Goal: Task Accomplishment & Management: Manage account settings

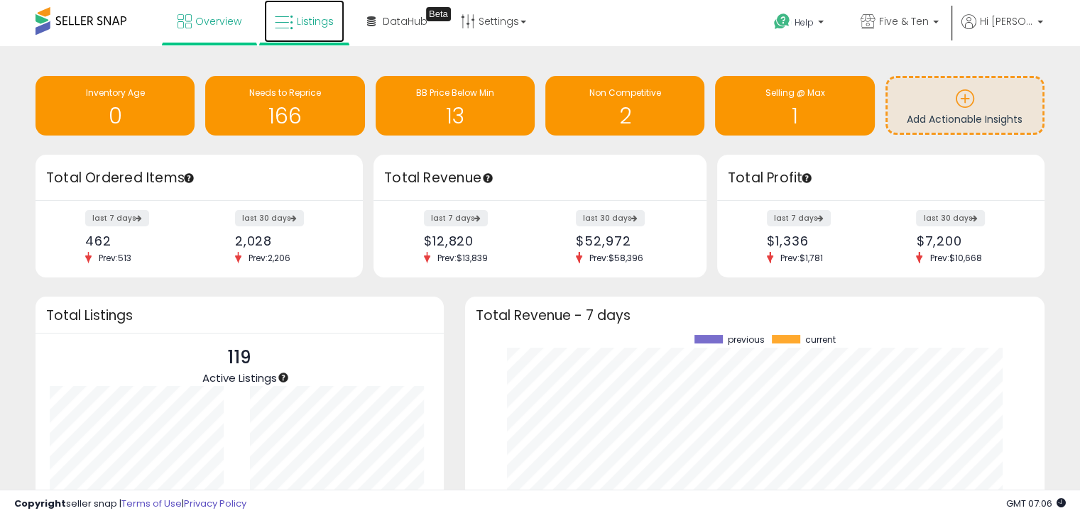
click at [277, 18] on icon at bounding box center [284, 22] width 18 height 18
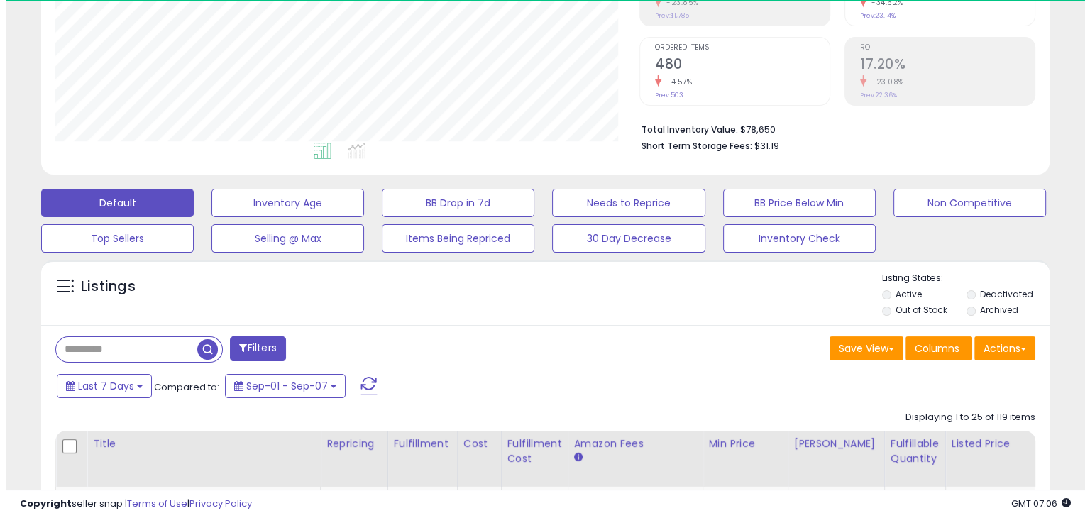
scroll to position [290, 584]
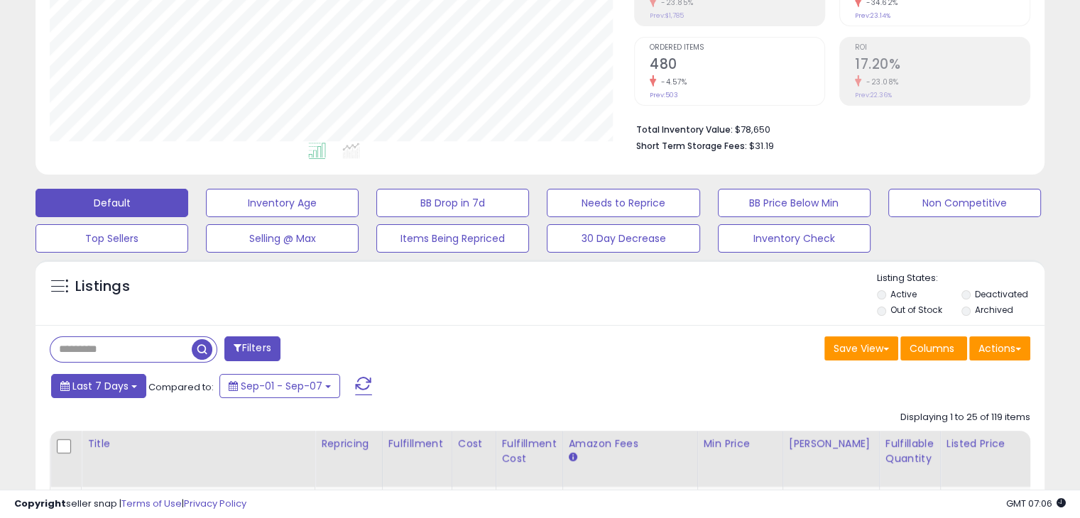
click at [133, 387] on b at bounding box center [134, 386] width 6 height 3
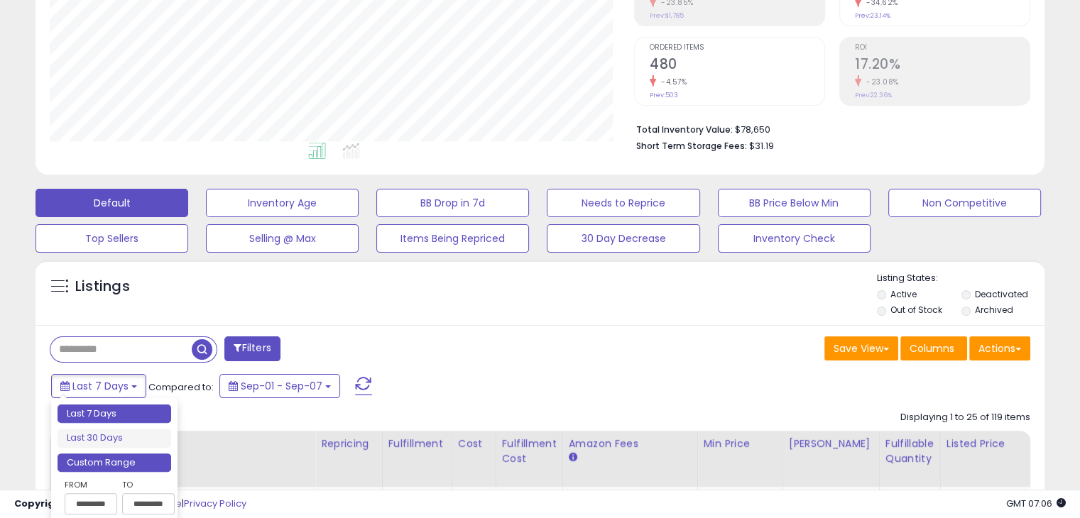
click at [102, 463] on li "Custom Range" at bounding box center [114, 463] width 114 height 19
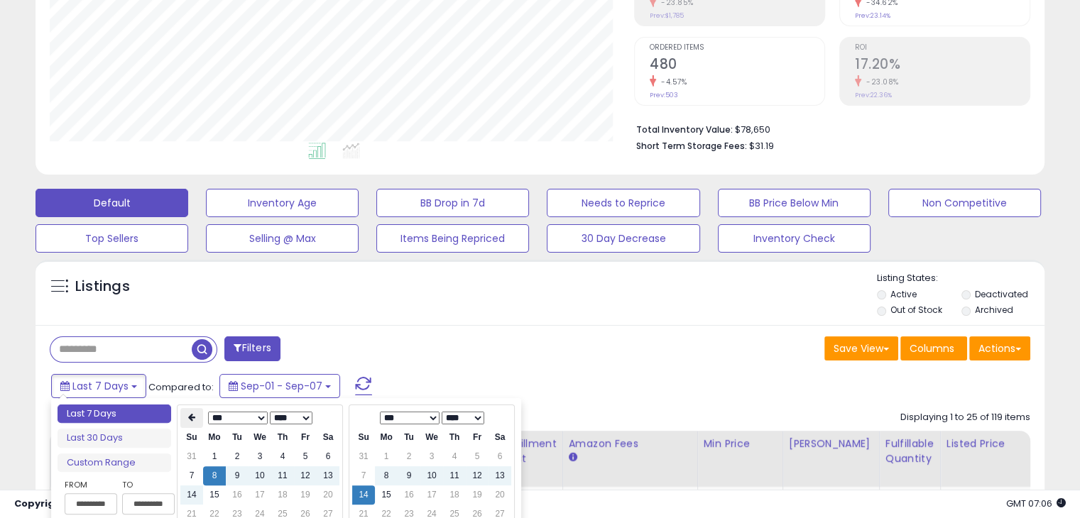
click at [190, 420] on icon at bounding box center [191, 417] width 7 height 9
click at [190, 421] on icon at bounding box center [191, 417] width 7 height 9
click at [292, 498] on td "15" at bounding box center [282, 495] width 23 height 19
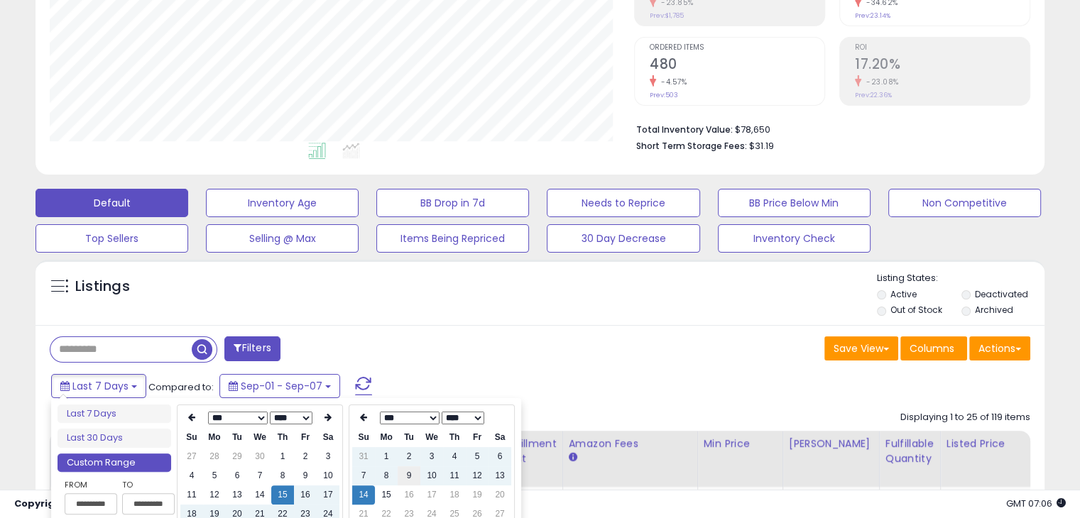
type input "**********"
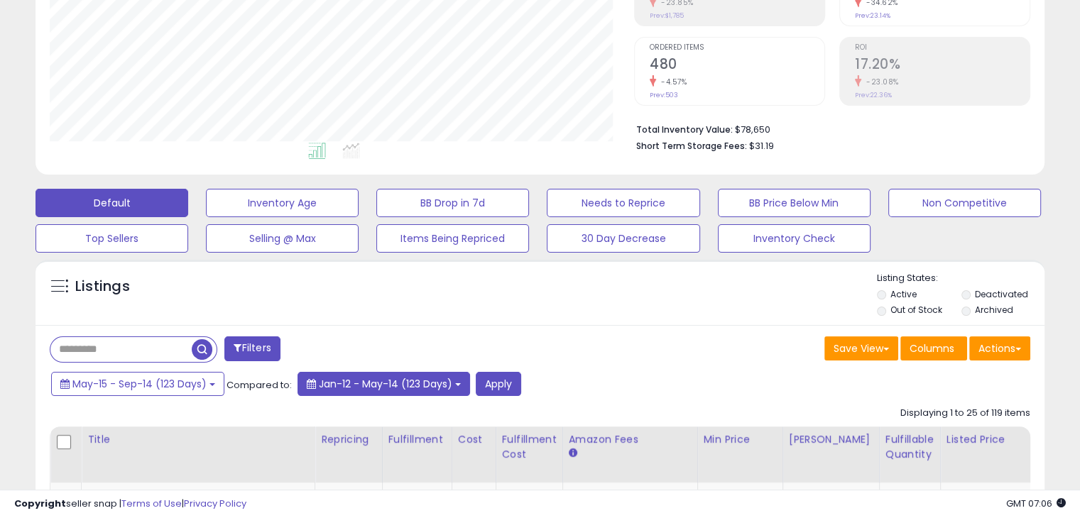
click at [443, 383] on span "Jan-12 - May-14 (123 Days)" at bounding box center [385, 384] width 133 height 14
click at [566, 345] on div "Save View Save As New View Update Current View Columns Actions Import Export Vi…" at bounding box center [790, 350] width 501 height 28
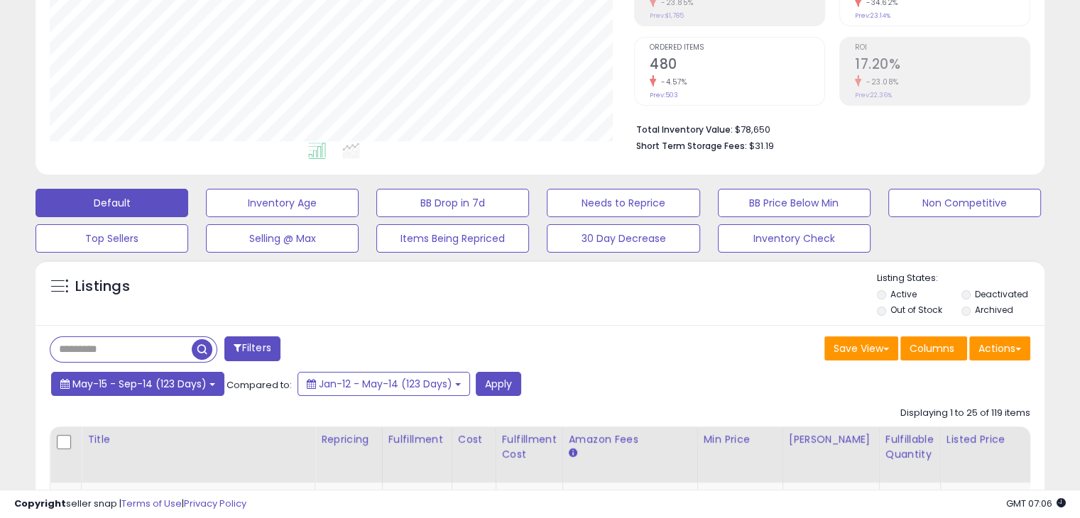
click at [182, 383] on span "May-15 - Sep-14 (123 Days)" at bounding box center [139, 384] width 134 height 14
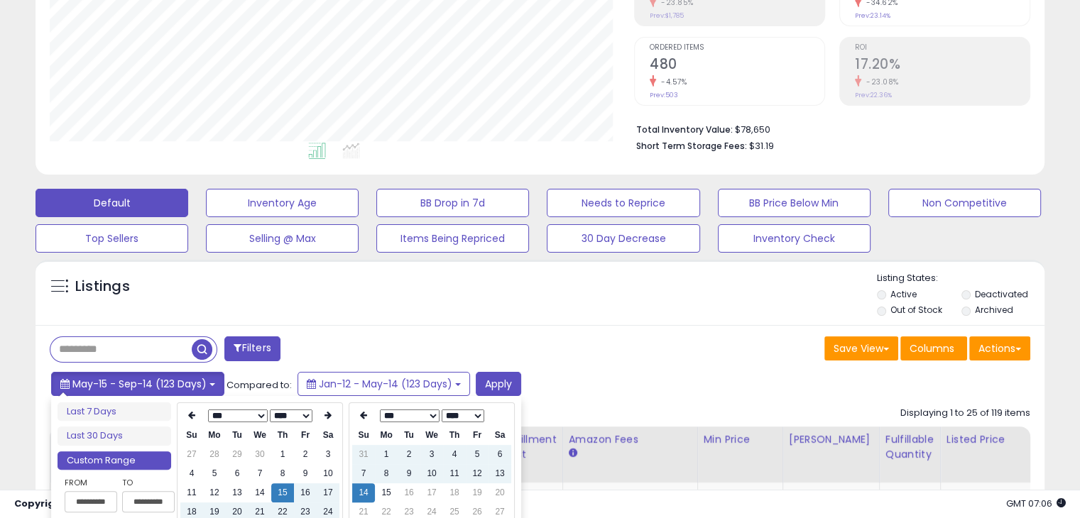
click at [182, 383] on span "May-15 - Sep-14 (123 Days)" at bounding box center [139, 384] width 134 height 14
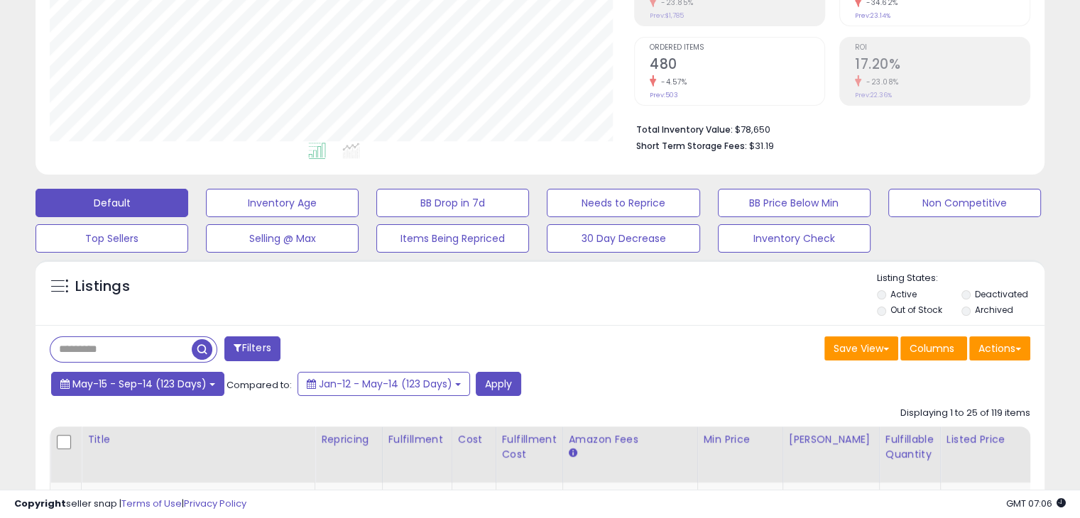
click at [182, 383] on span "May-15 - Sep-14 (123 Days)" at bounding box center [139, 384] width 134 height 14
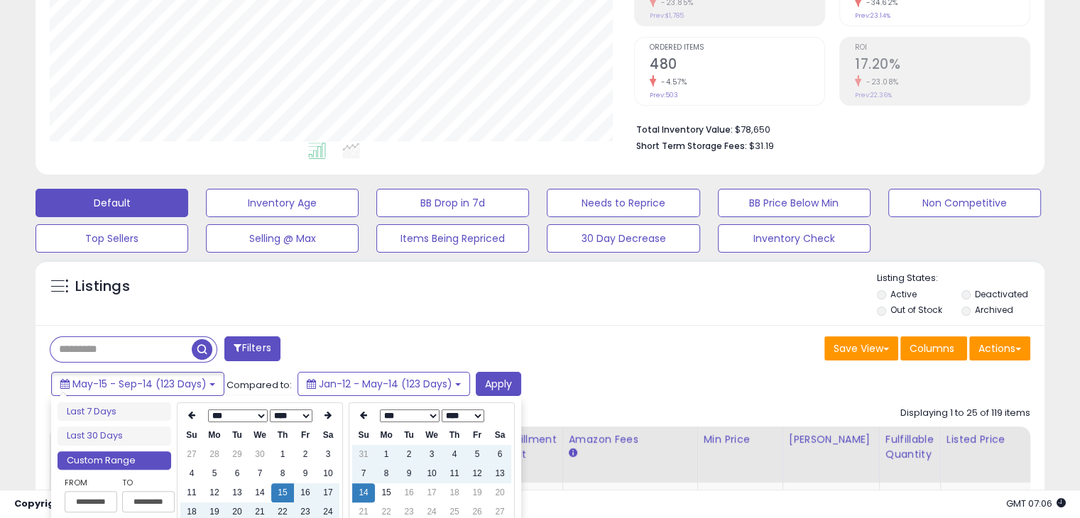
click at [149, 464] on li "Custom Range" at bounding box center [114, 460] width 114 height 19
type input "**********"
click at [506, 379] on button "Apply" at bounding box center [498, 384] width 45 height 24
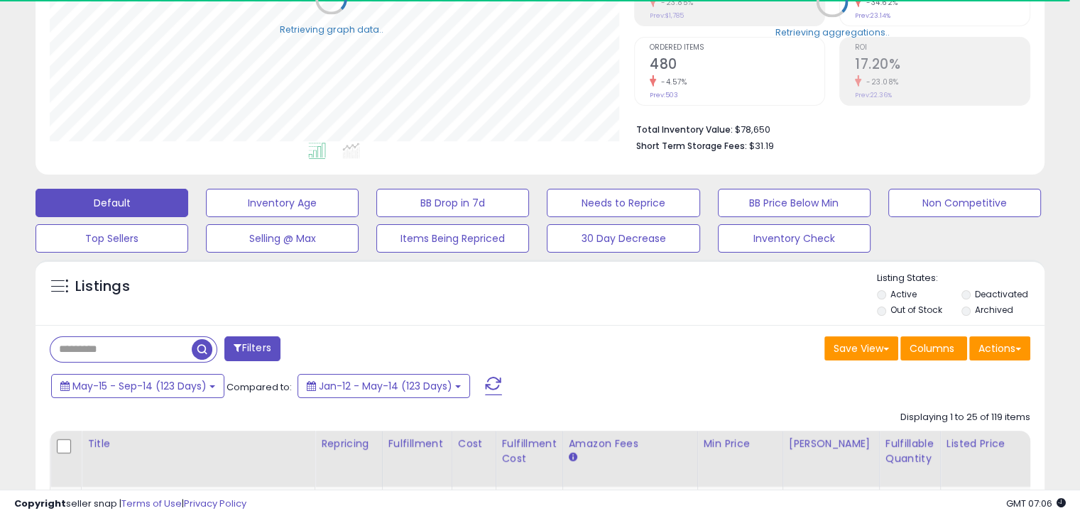
scroll to position [709578, 709285]
click at [661, 300] on div "Listings" at bounding box center [539, 296] width 1009 height 48
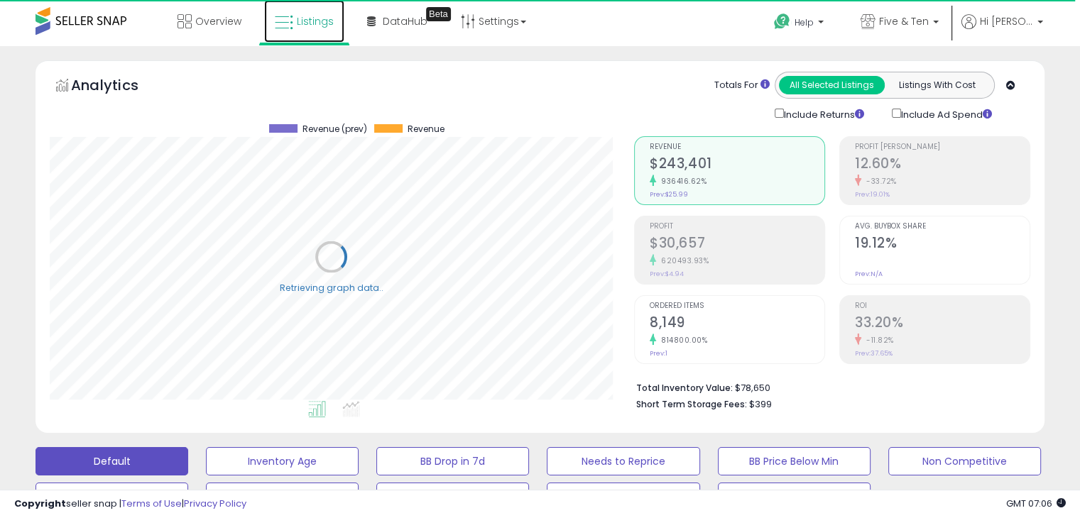
drag, startPoint x: 292, startPoint y: 17, endPoint x: 303, endPoint y: 23, distance: 12.4
click at [292, 18] on icon at bounding box center [284, 22] width 18 height 18
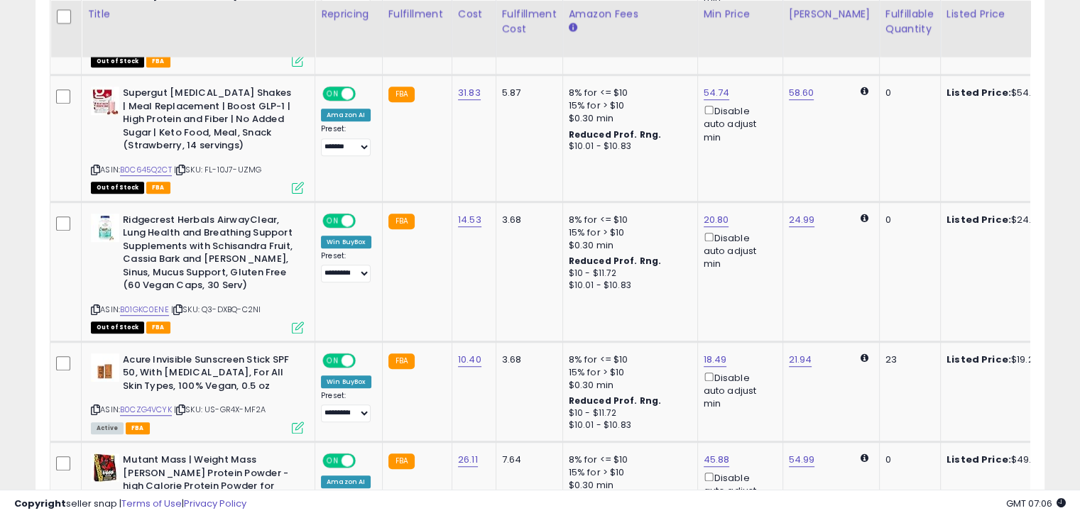
scroll to position [453, 0]
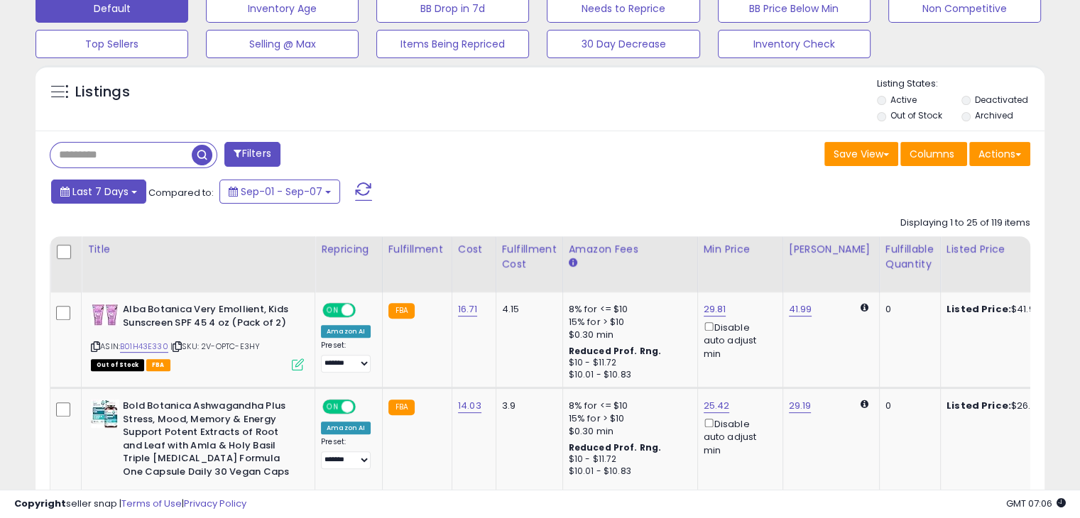
click at [133, 192] on b at bounding box center [134, 192] width 6 height 3
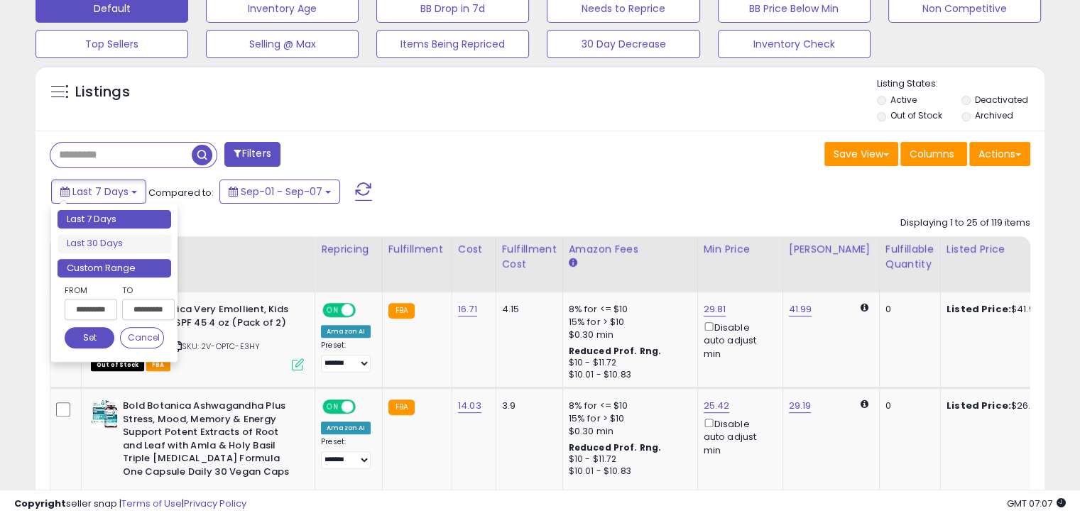
click at [103, 268] on li "Custom Range" at bounding box center [114, 268] width 114 height 19
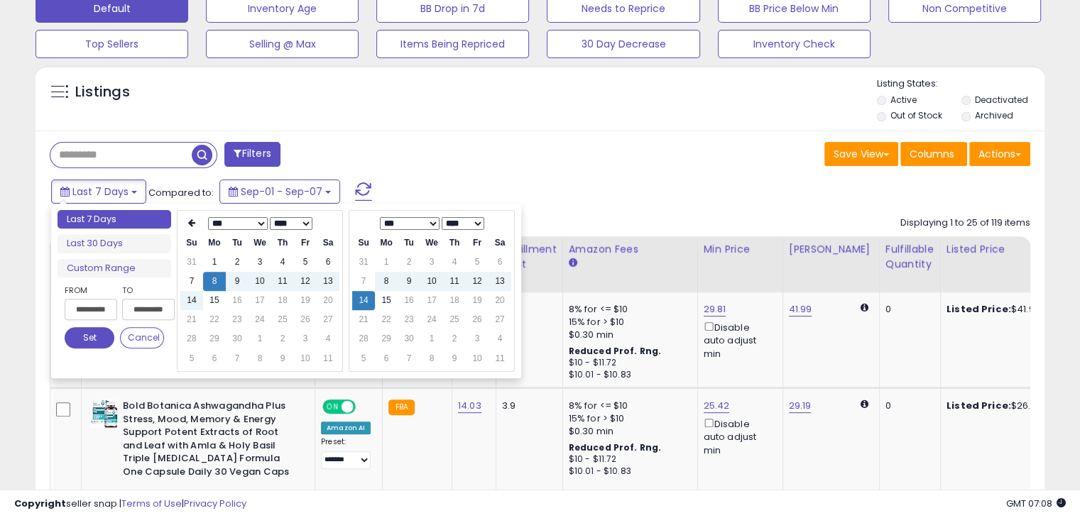
click at [396, 158] on div "Filters" at bounding box center [289, 156] width 501 height 28
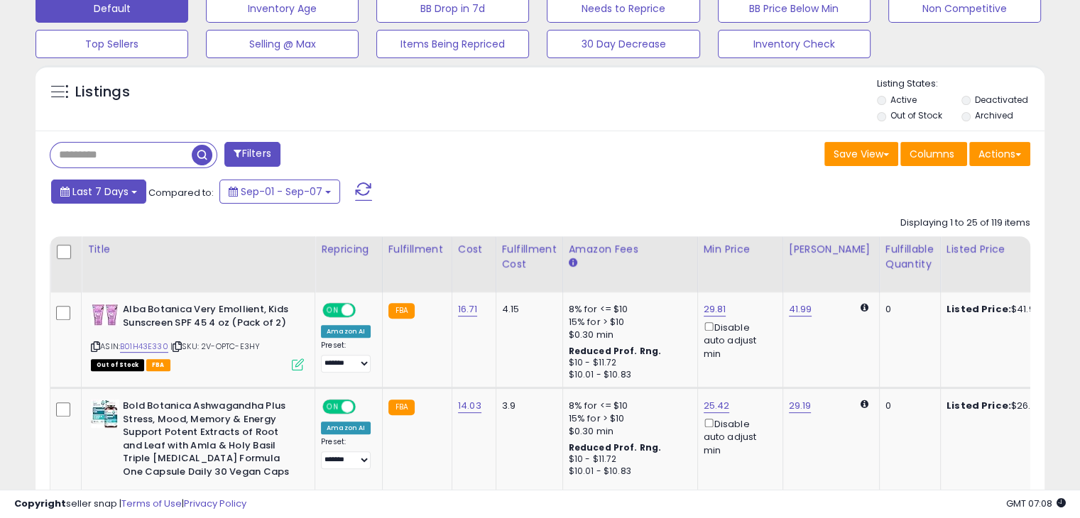
click at [133, 194] on button "Last 7 Days" at bounding box center [98, 192] width 95 height 24
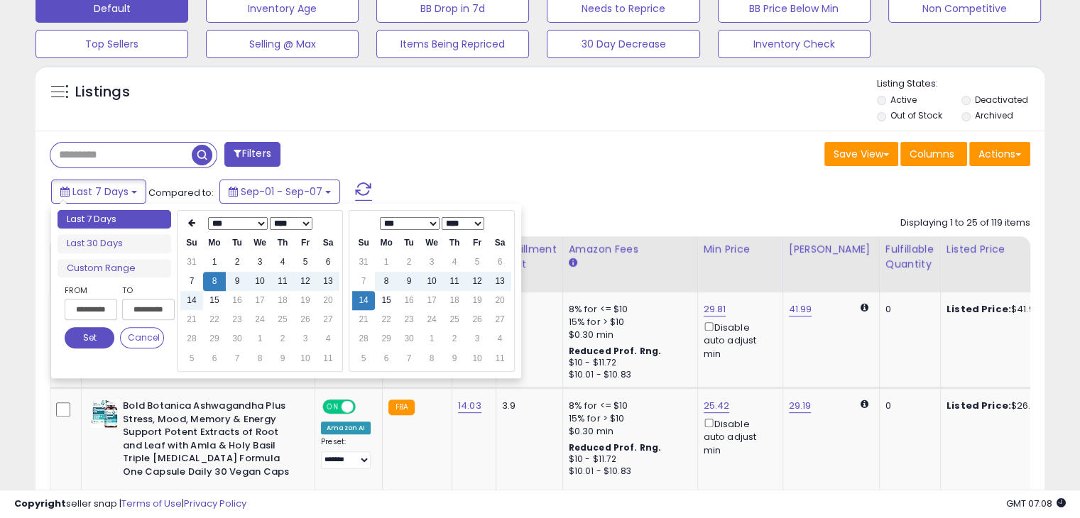
click at [91, 310] on input "**********" at bounding box center [91, 309] width 53 height 21
click at [201, 226] on th at bounding box center [191, 224] width 23 height 20
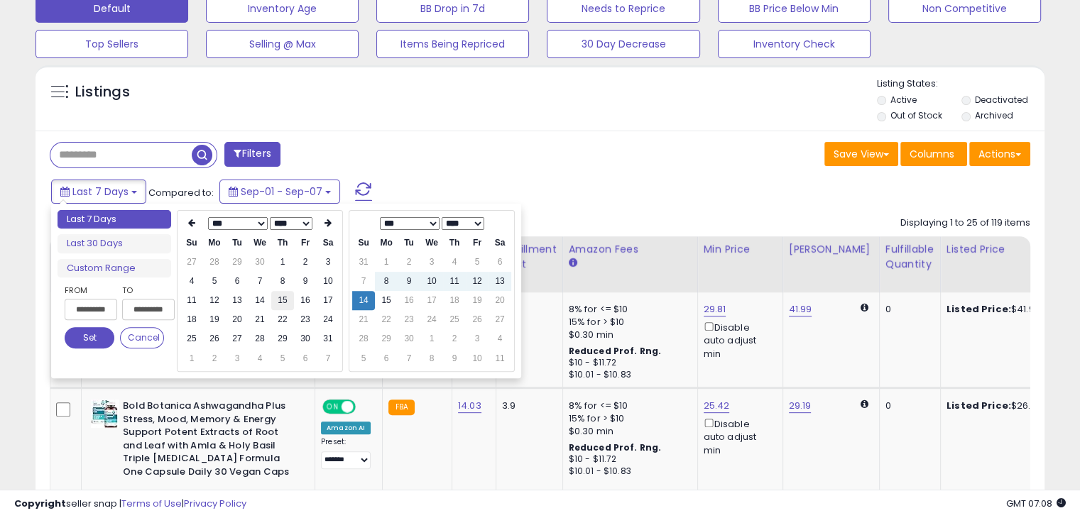
click at [286, 301] on td "15" at bounding box center [282, 300] width 23 height 19
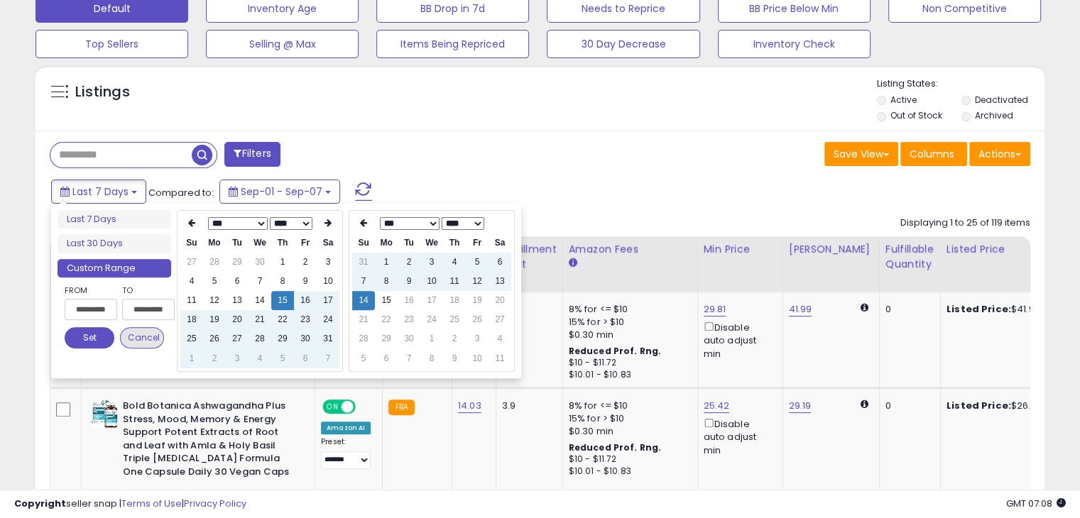
type input "**********"
click at [100, 337] on button "Set" at bounding box center [90, 337] width 50 height 21
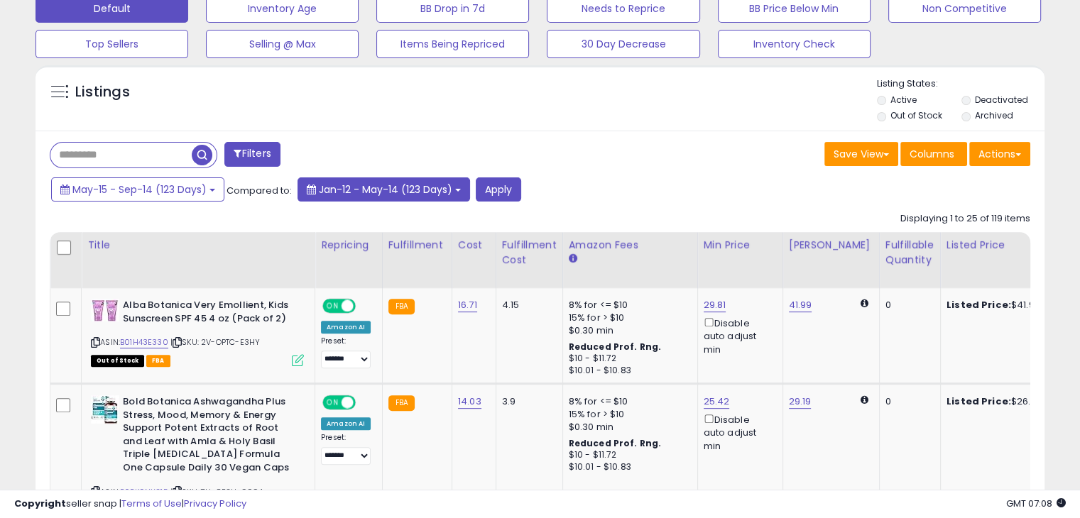
click at [461, 193] on button "Jan-12 - May-14 (123 Days)" at bounding box center [383, 189] width 172 height 24
click at [630, 163] on div "Save View Save As New View Update Current View Columns Actions Import Export Vi…" at bounding box center [790, 156] width 501 height 28
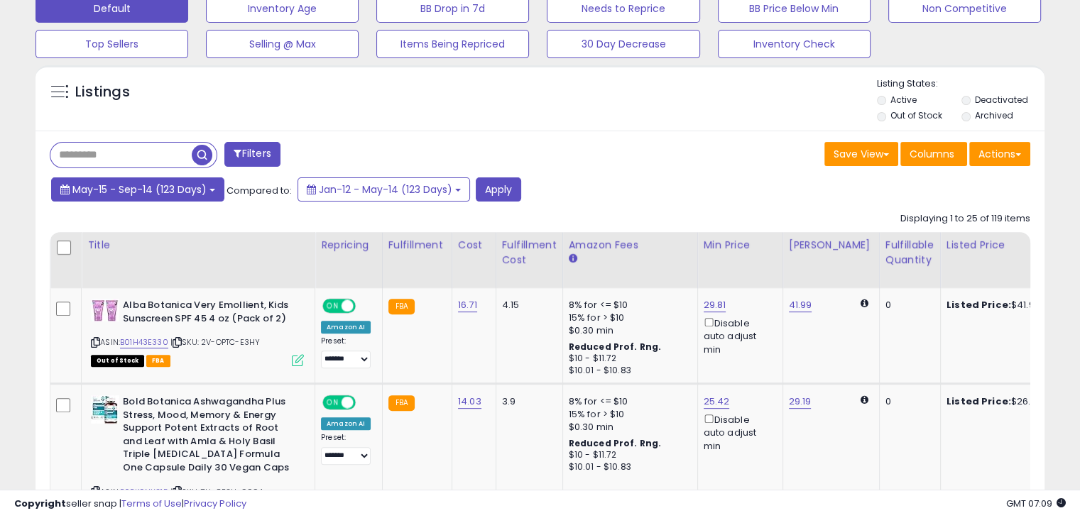
click at [206, 196] on button "May-15 - Sep-14 (123 Days)" at bounding box center [137, 189] width 173 height 24
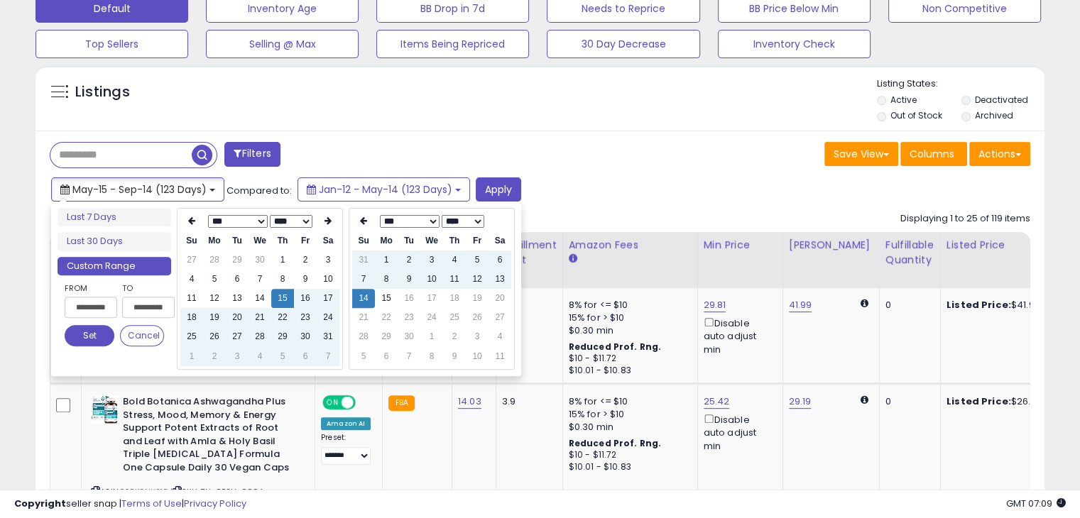
type input "**********"
click at [97, 337] on button "Set" at bounding box center [90, 335] width 50 height 21
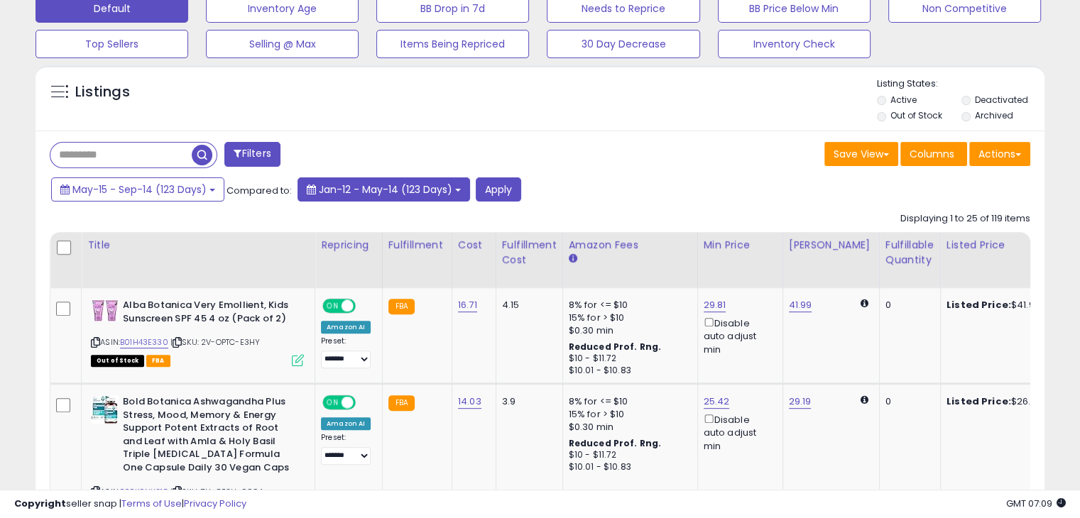
click at [312, 193] on span at bounding box center [311, 190] width 9 height 10
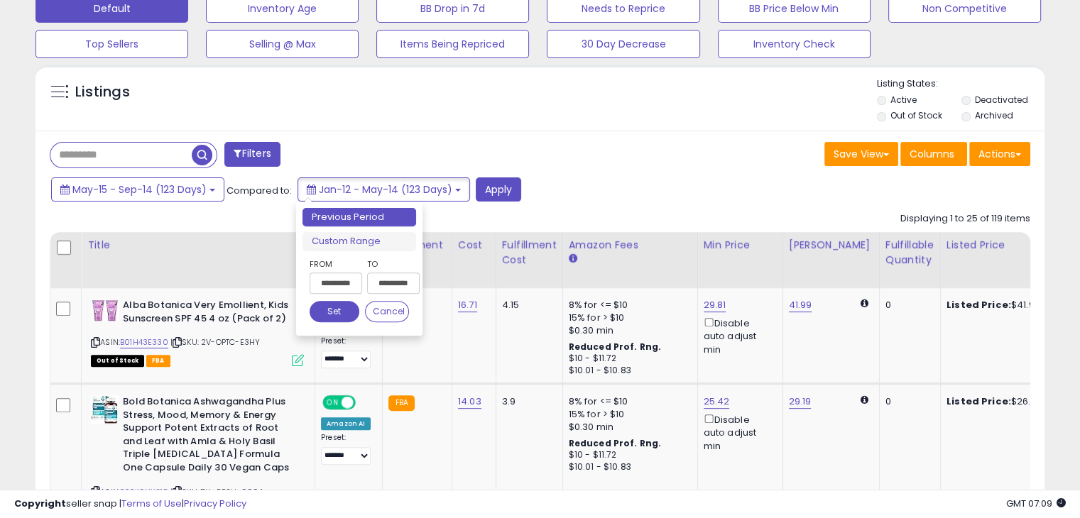
click at [336, 287] on input "**********" at bounding box center [336, 283] width 53 height 21
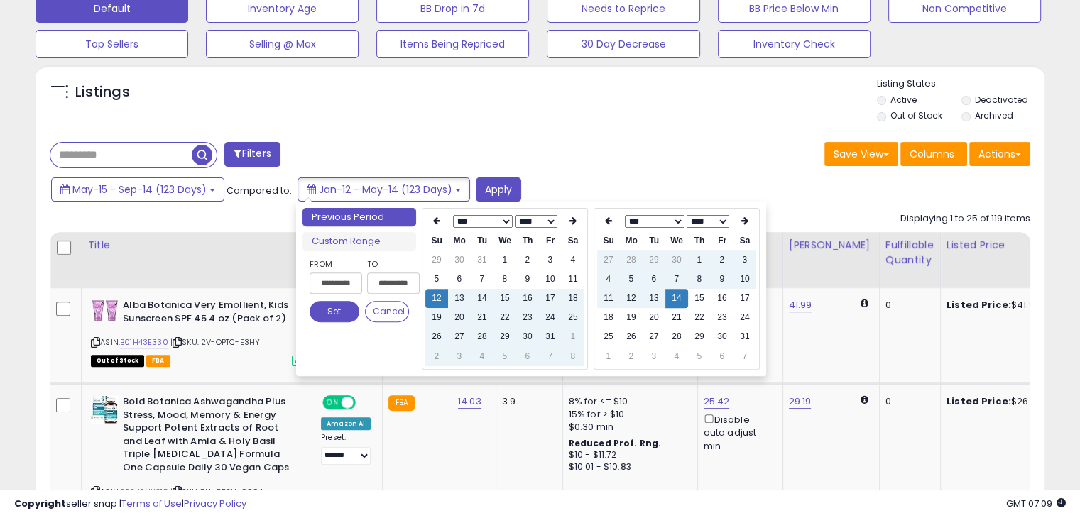
type input "**********"
click at [618, 180] on div "May-15 - Sep-14 (123 Days) Compared to: Jan-12 - May-14 (123 Days) Apply" at bounding box center [415, 191] width 735 height 28
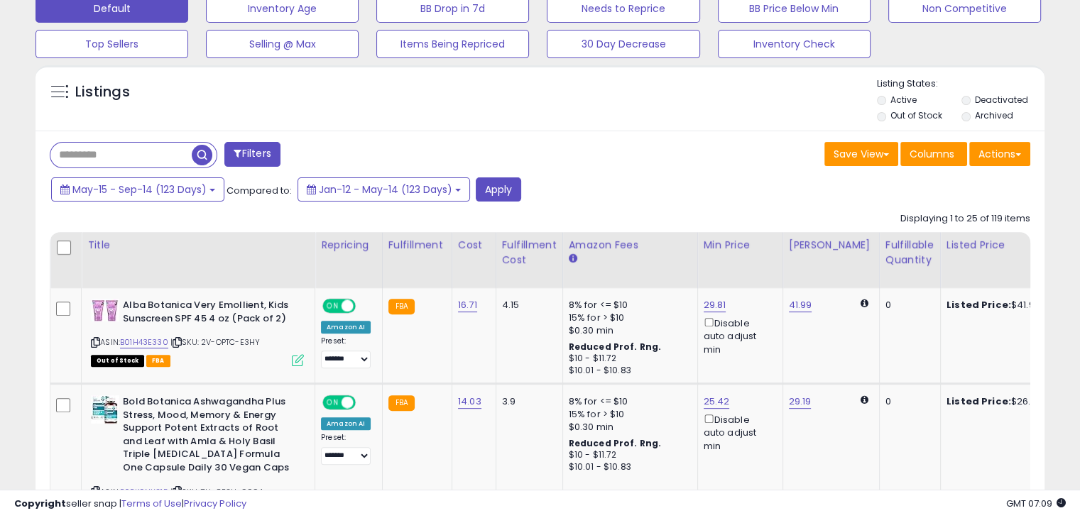
scroll to position [0, 0]
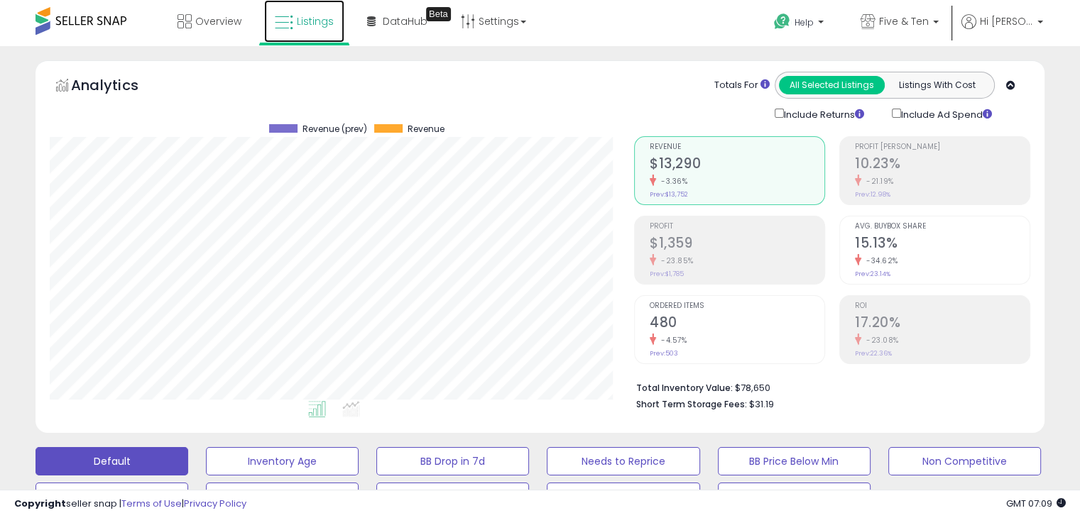
click at [310, 23] on span "Listings" at bounding box center [315, 21] width 37 height 14
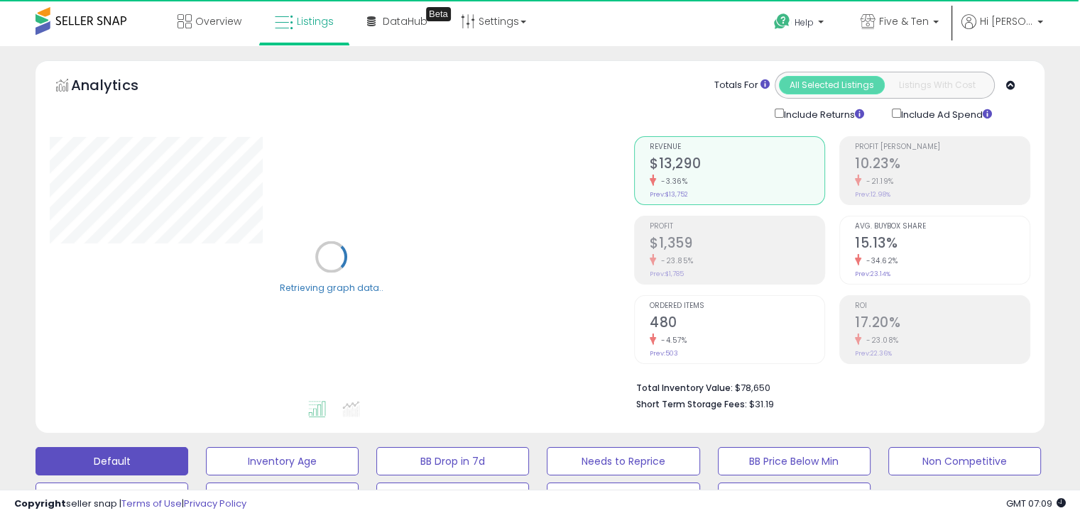
scroll to position [453, 0]
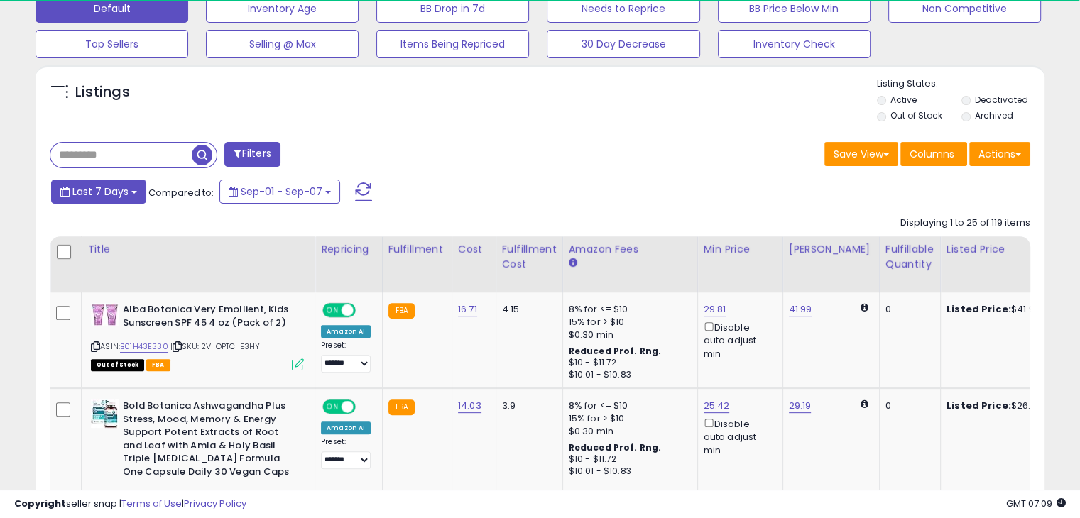
click at [123, 196] on span "Last 7 Days" at bounding box center [100, 192] width 56 height 14
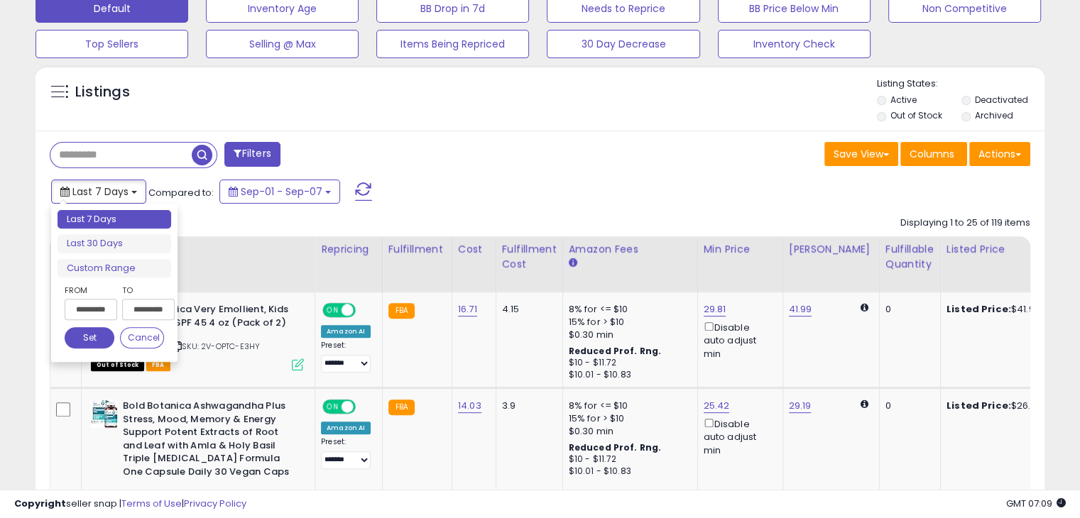
scroll to position [290, 584]
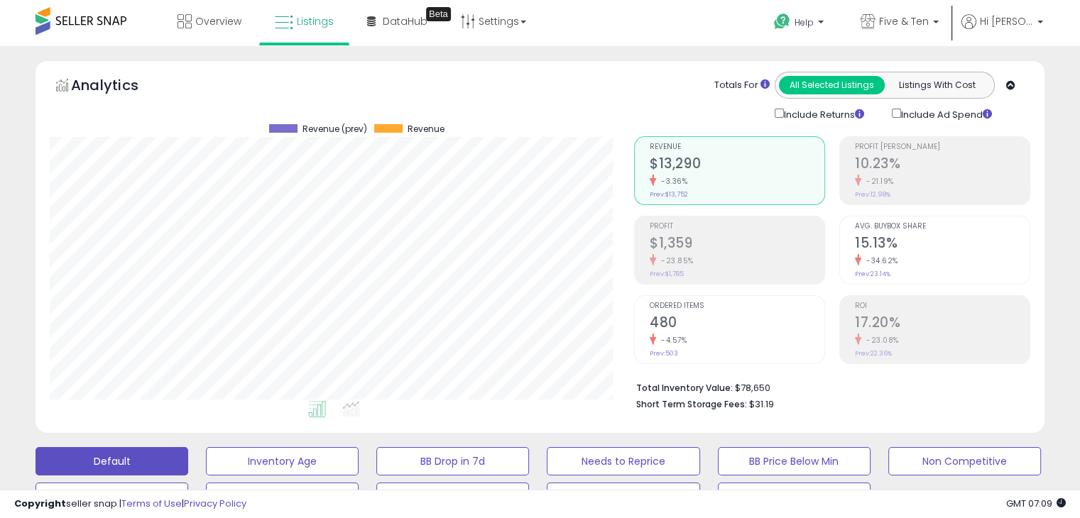
scroll to position [453, 0]
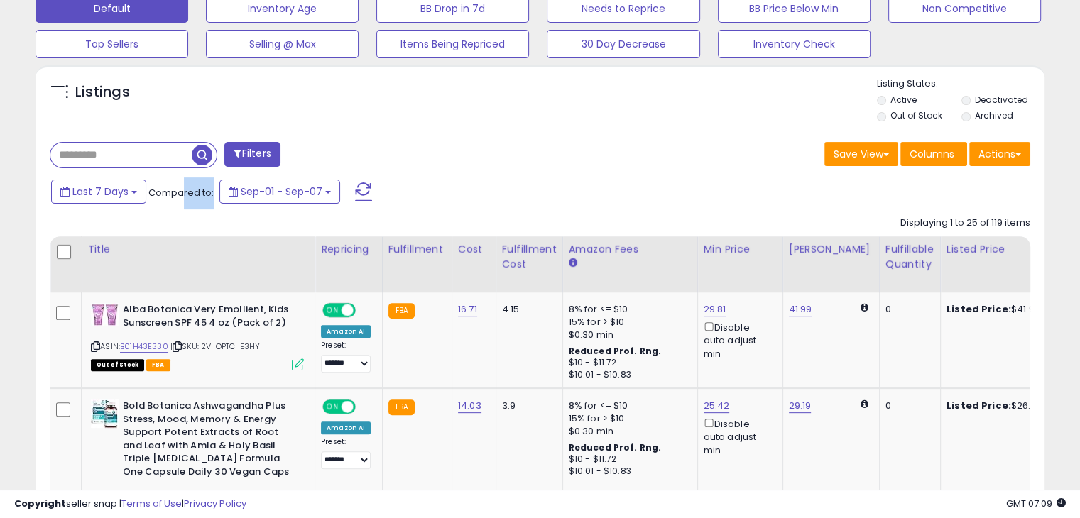
drag, startPoint x: 182, startPoint y: 186, endPoint x: 211, endPoint y: 190, distance: 29.4
click at [211, 190] on div "Last 7 Days Compared to: Sep-01 - Sep-07" at bounding box center [415, 193] width 735 height 32
click at [133, 192] on button "Last 7 Days" at bounding box center [98, 192] width 95 height 24
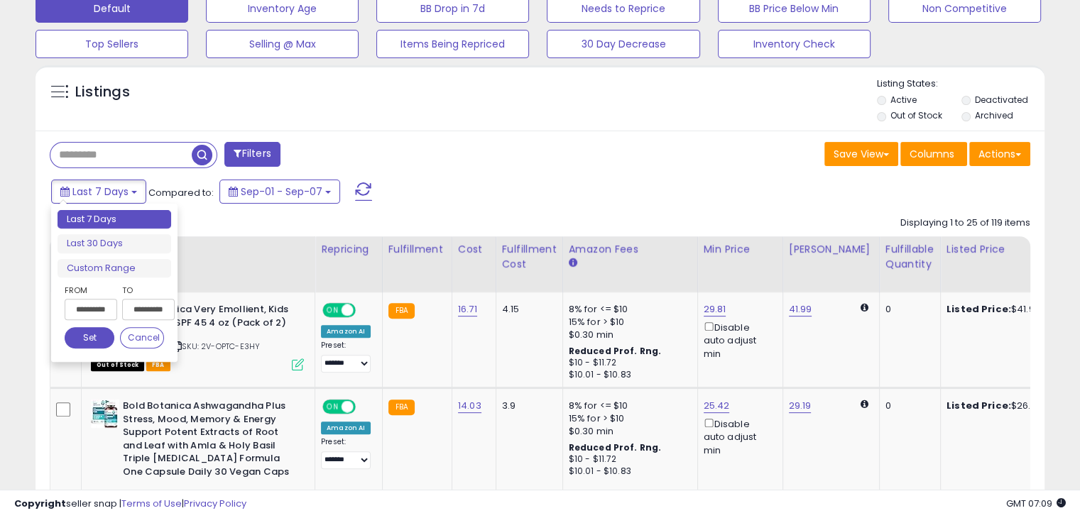
click at [92, 305] on input "**********" at bounding box center [91, 309] width 53 height 21
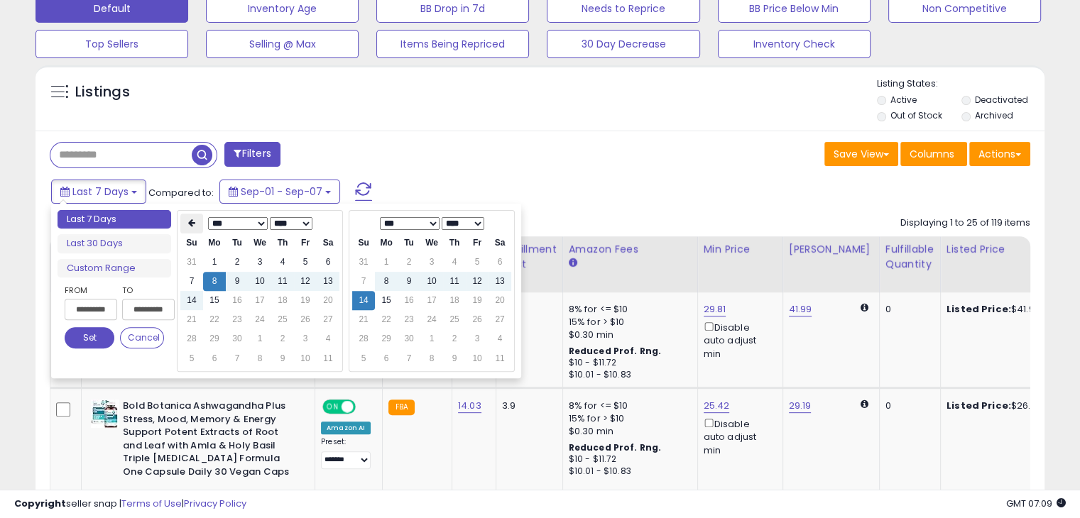
click at [199, 221] on th at bounding box center [191, 224] width 23 height 20
click at [194, 218] on th at bounding box center [191, 224] width 23 height 20
click at [199, 226] on th at bounding box center [191, 224] width 23 height 20
click at [270, 302] on td "14" at bounding box center [259, 300] width 23 height 19
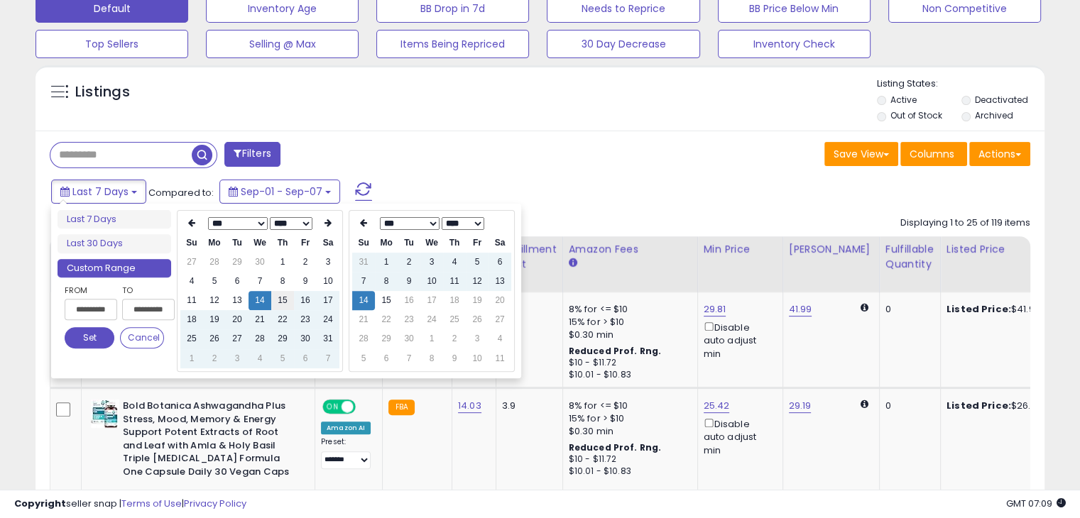
click at [278, 306] on td "15" at bounding box center [282, 300] width 23 height 19
type input "**********"
click at [74, 339] on button "Set" at bounding box center [90, 337] width 50 height 21
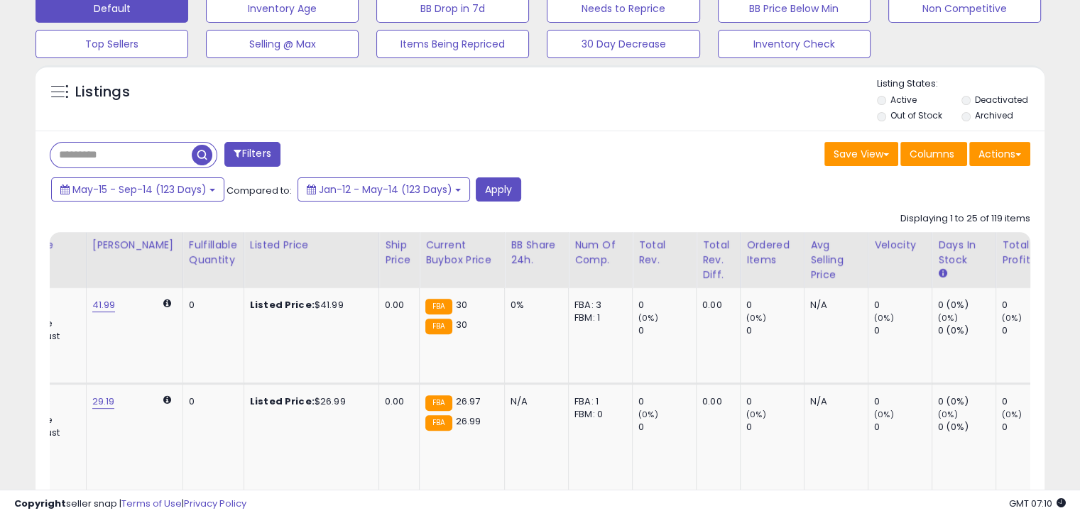
scroll to position [0, 0]
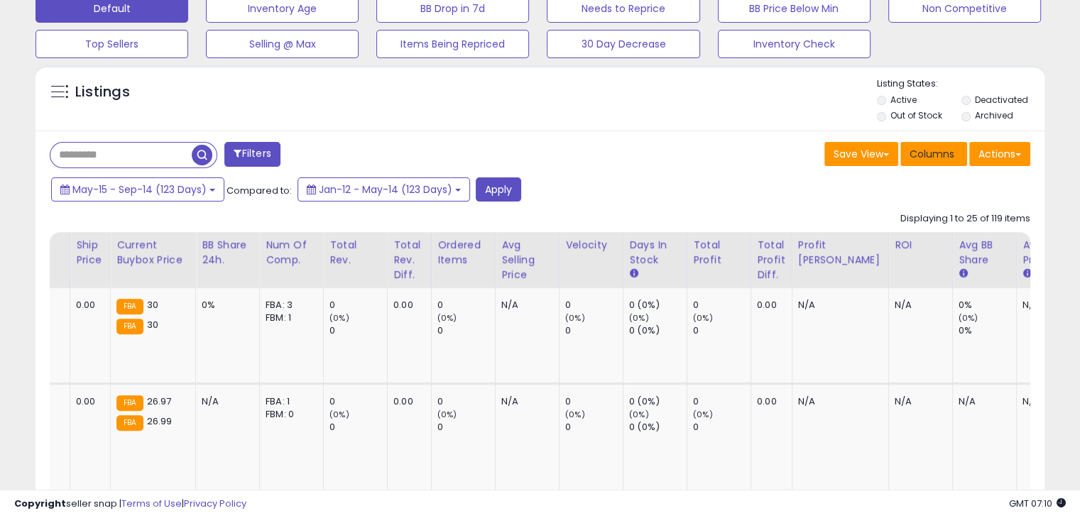
click at [935, 159] on span "Columns" at bounding box center [931, 154] width 45 height 14
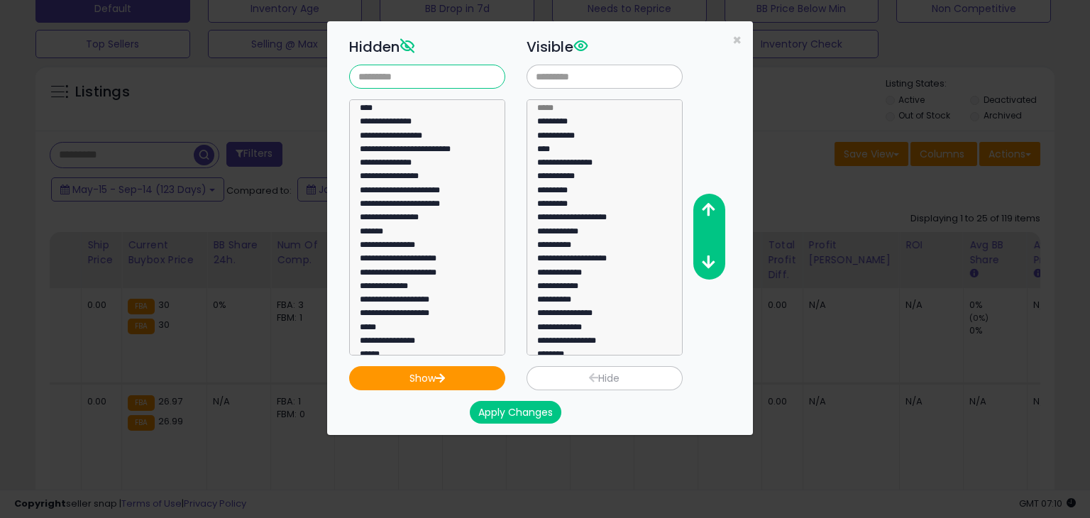
click at [416, 76] on input "text" at bounding box center [427, 77] width 156 height 24
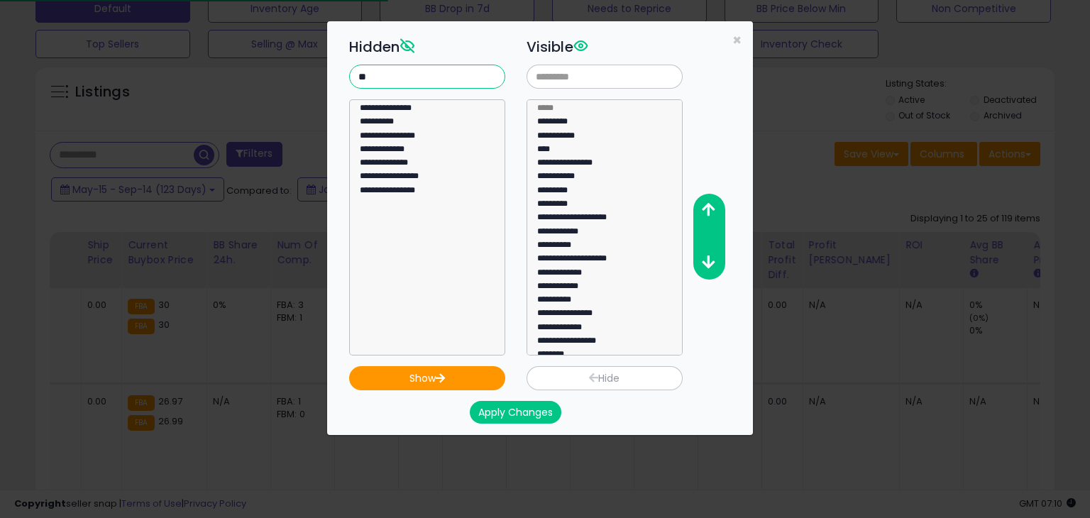
type input "**"
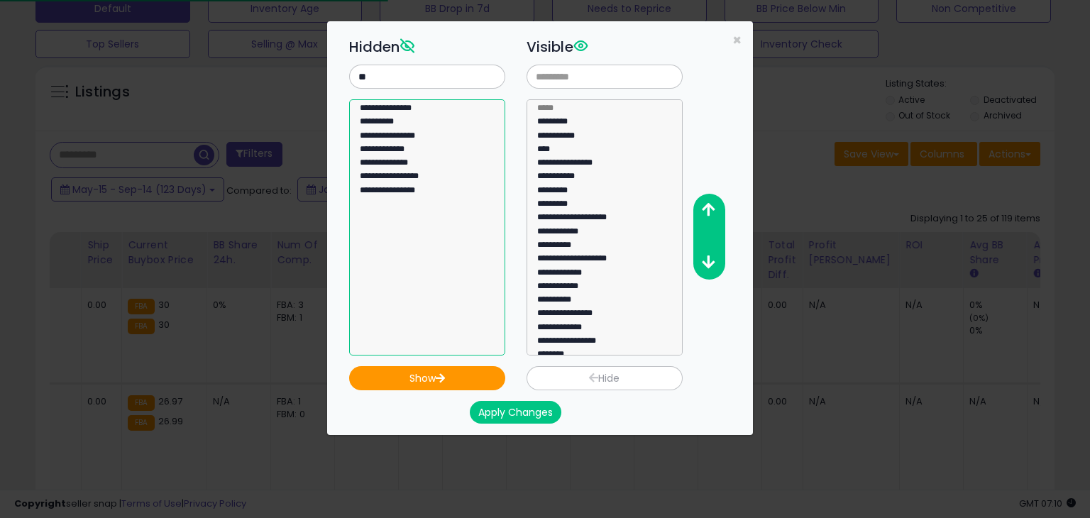
drag, startPoint x: 422, startPoint y: 180, endPoint x: 435, endPoint y: 185, distance: 14.0
select select "**********"
click at [422, 180] on option "**********" at bounding box center [421, 178] width 127 height 13
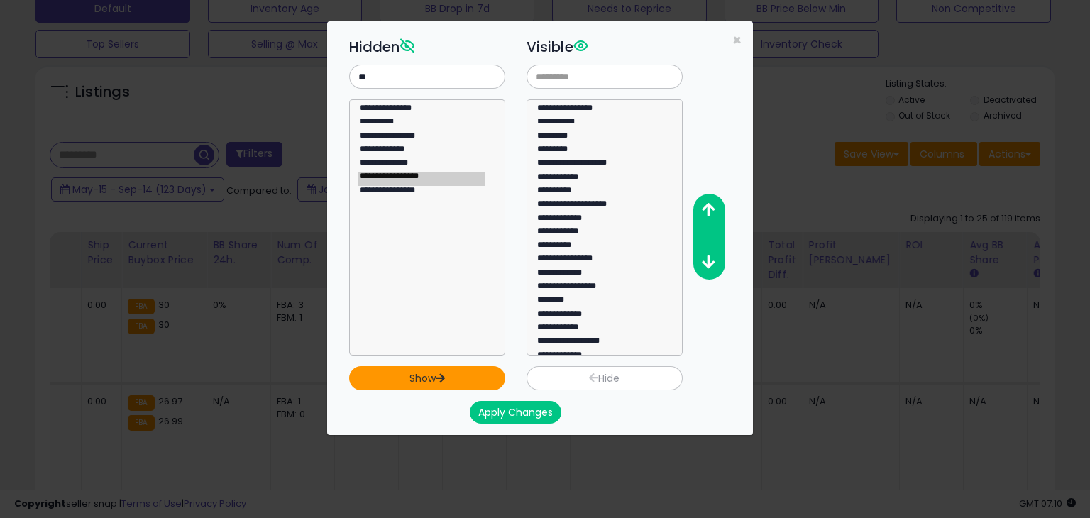
click at [434, 371] on button "Show" at bounding box center [427, 378] width 156 height 24
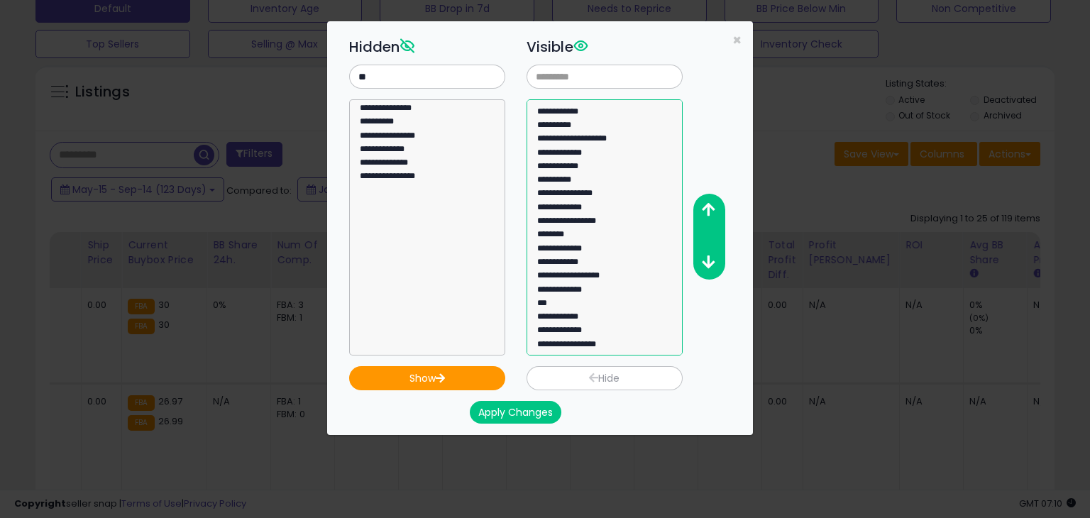
select select "**********"
click at [632, 344] on option "**********" at bounding box center [599, 346] width 127 height 13
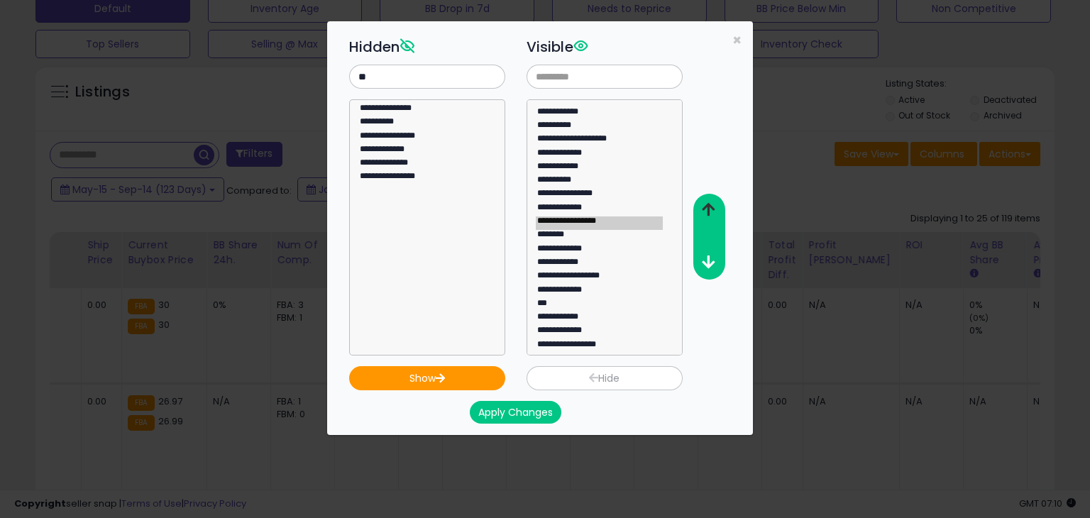
click at [706, 205] on icon "button" at bounding box center [708, 209] width 13 height 15
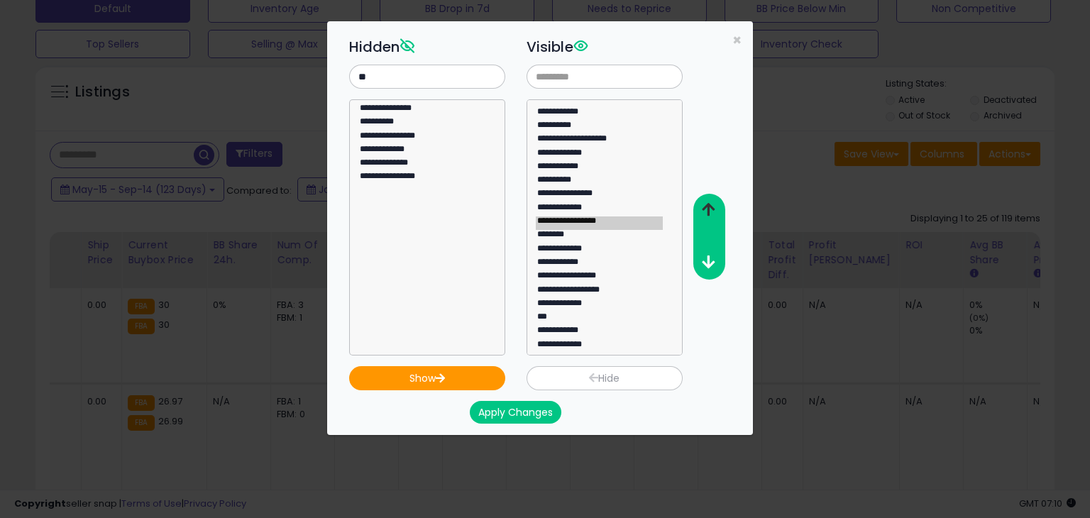
click at [706, 205] on icon "button" at bounding box center [708, 209] width 13 height 15
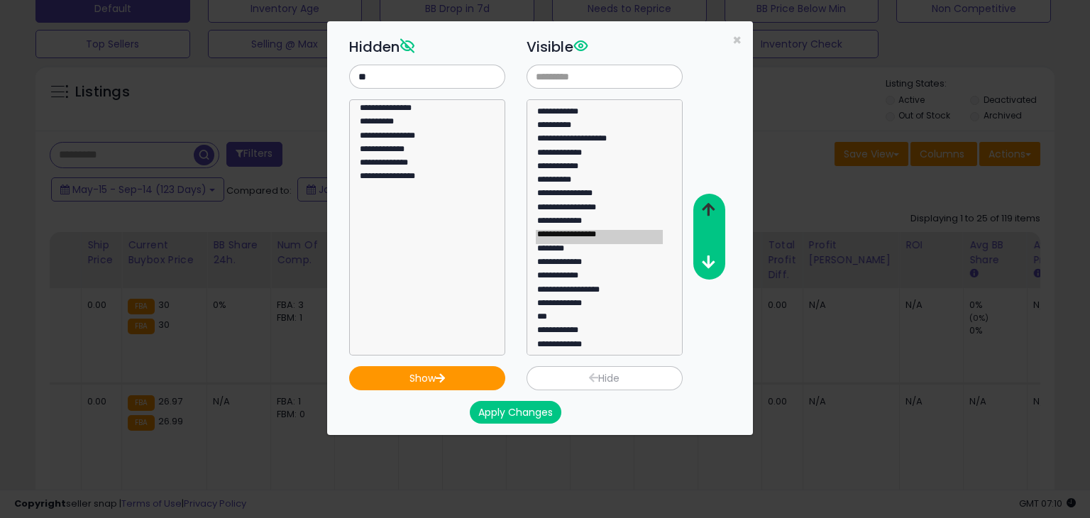
click at [706, 205] on icon "button" at bounding box center [708, 209] width 13 height 15
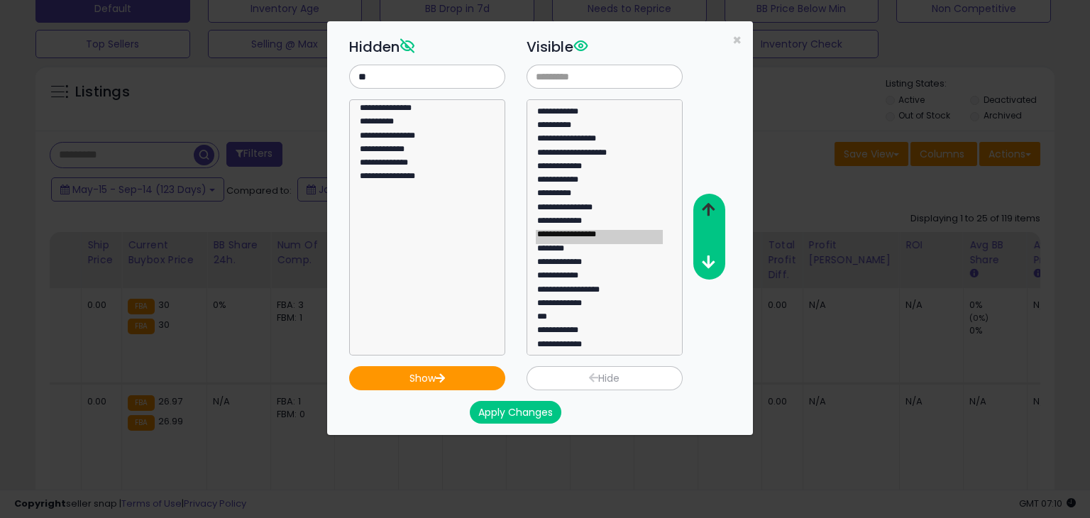
click at [706, 205] on icon "button" at bounding box center [708, 209] width 13 height 15
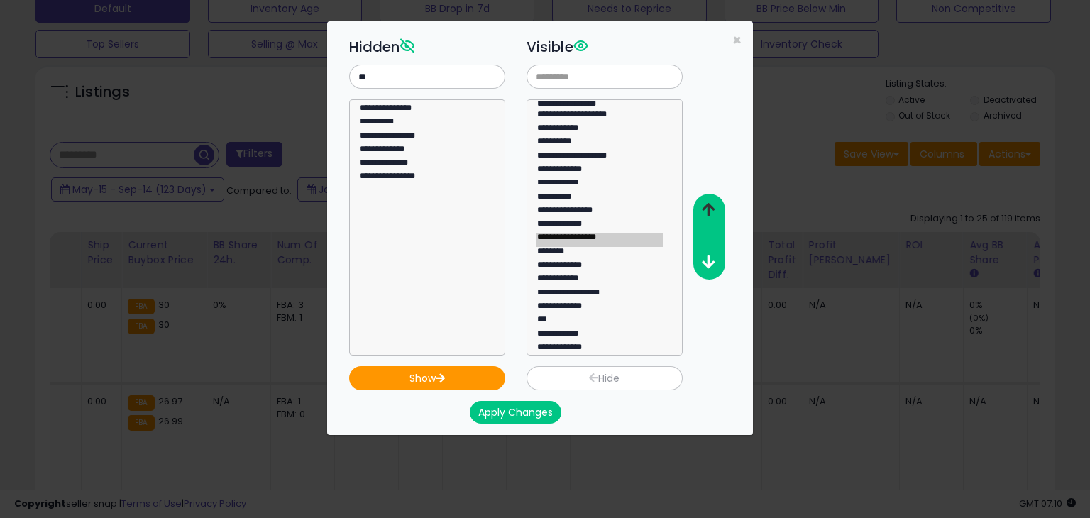
click at [706, 205] on icon "button" at bounding box center [708, 209] width 13 height 15
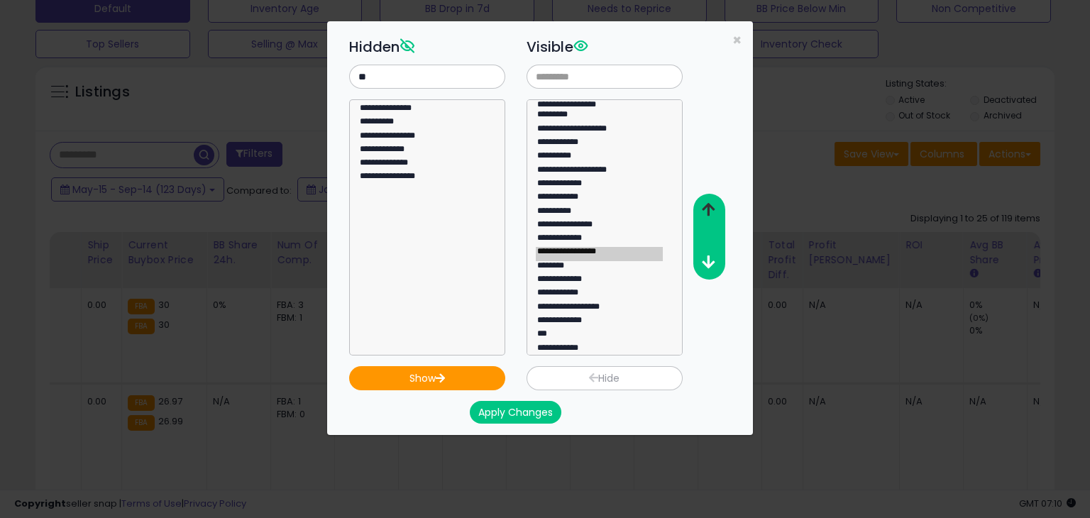
click at [706, 205] on icon "button" at bounding box center [708, 209] width 13 height 15
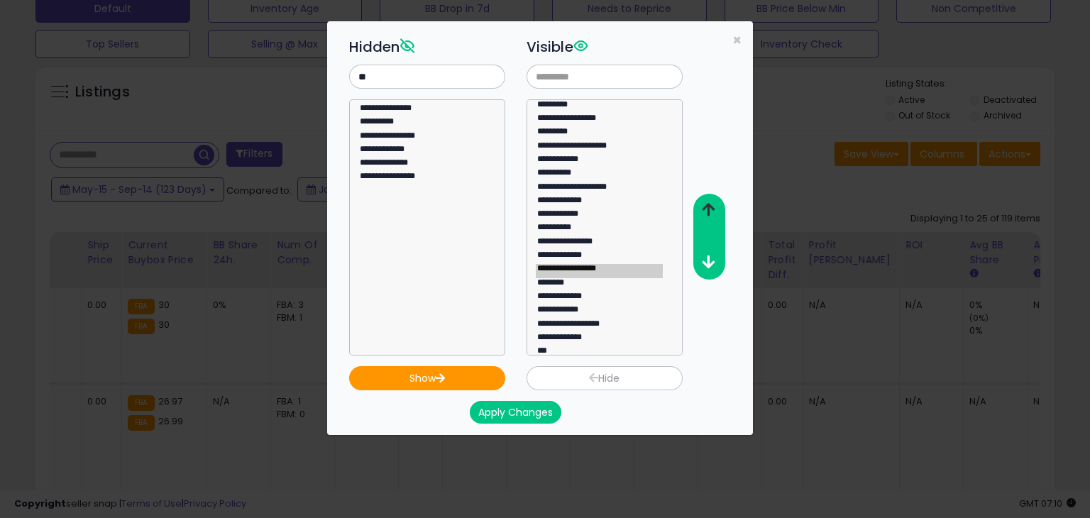
click at [706, 205] on icon "button" at bounding box center [708, 209] width 13 height 15
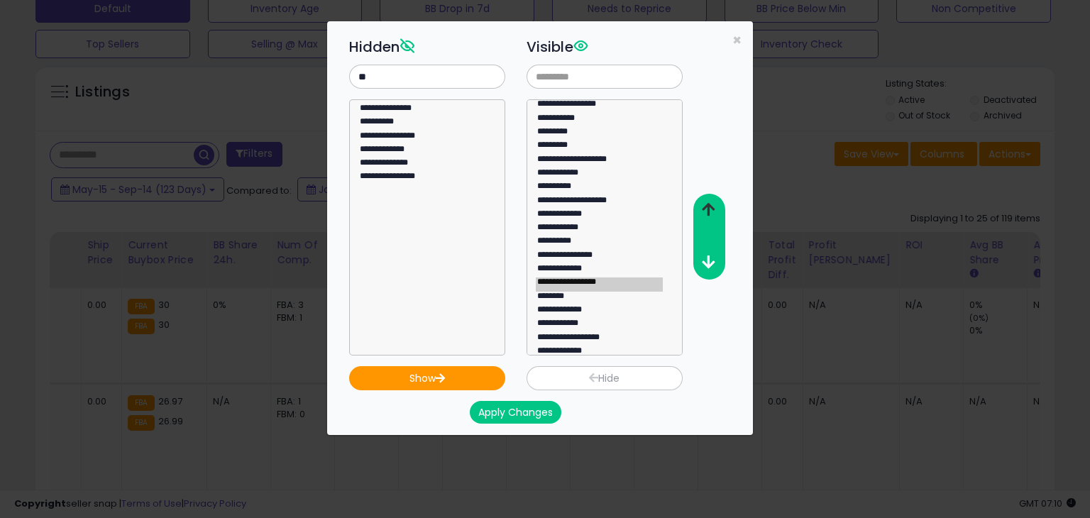
click at [706, 205] on icon "button" at bounding box center [708, 209] width 13 height 15
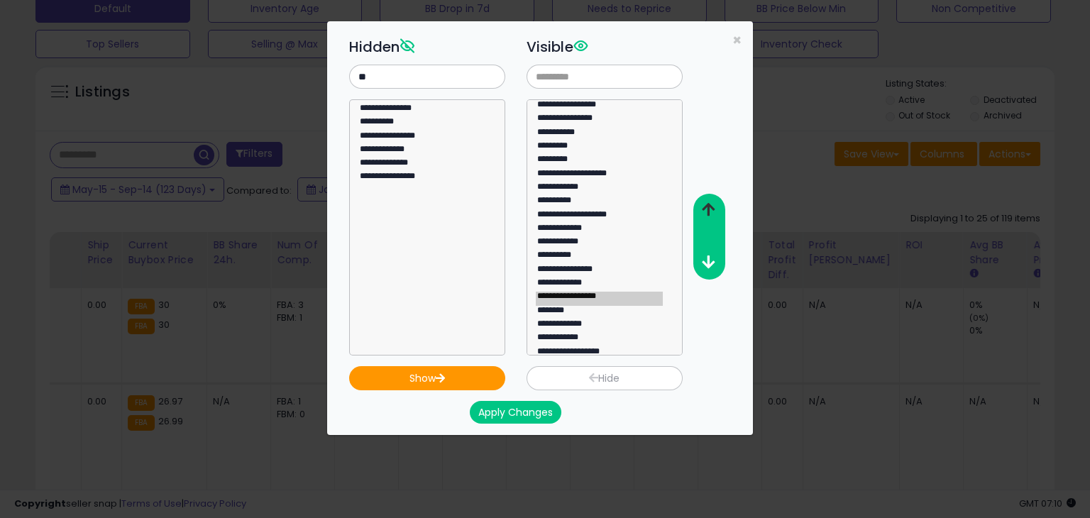
click at [706, 205] on icon "button" at bounding box center [708, 209] width 13 height 15
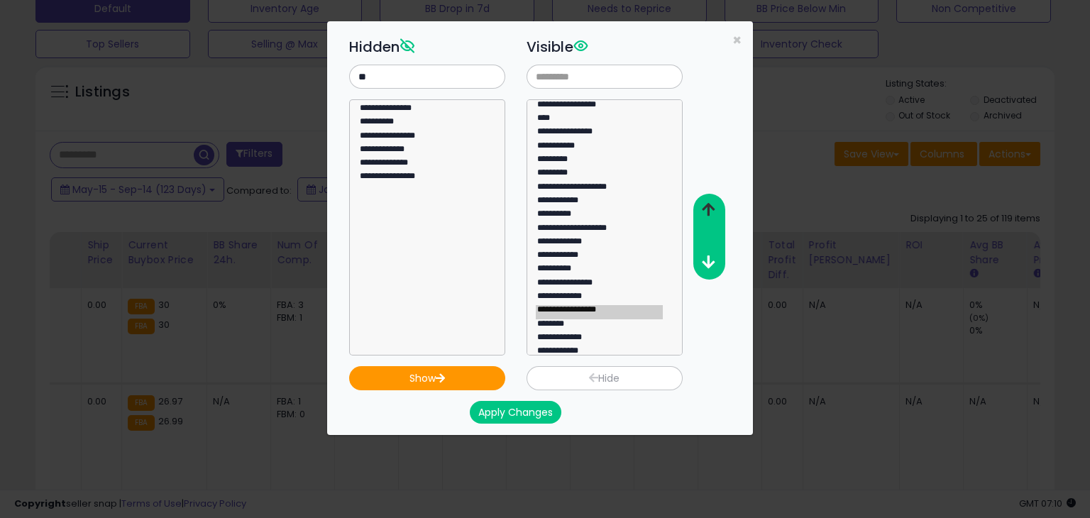
click at [706, 205] on icon "button" at bounding box center [708, 209] width 13 height 15
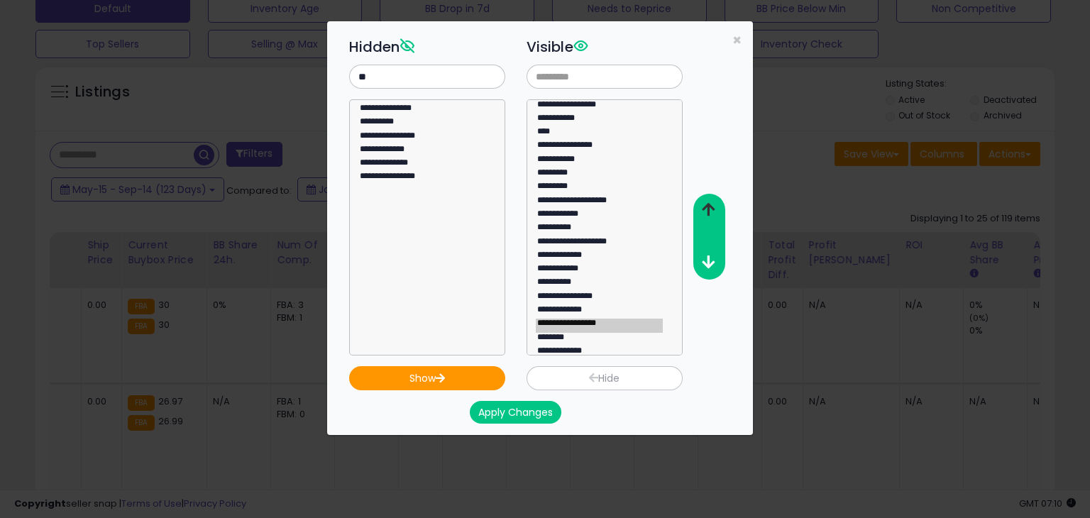
click at [706, 205] on icon "button" at bounding box center [708, 209] width 13 height 15
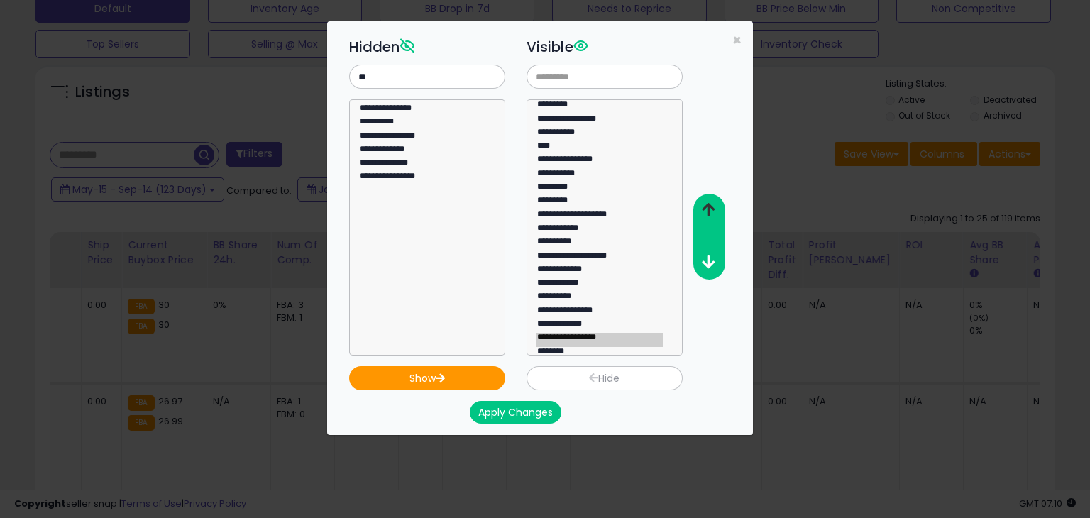
click at [706, 205] on icon "button" at bounding box center [708, 209] width 13 height 15
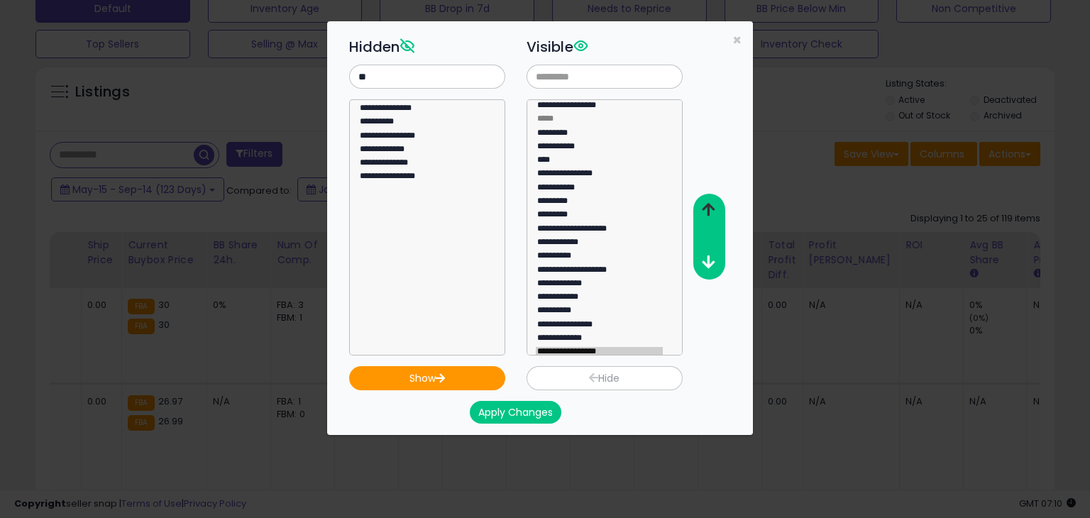
click at [706, 205] on icon "button" at bounding box center [708, 209] width 13 height 15
click at [703, 258] on icon "button" at bounding box center [708, 262] width 13 height 15
click at [704, 259] on icon "button" at bounding box center [708, 262] width 13 height 15
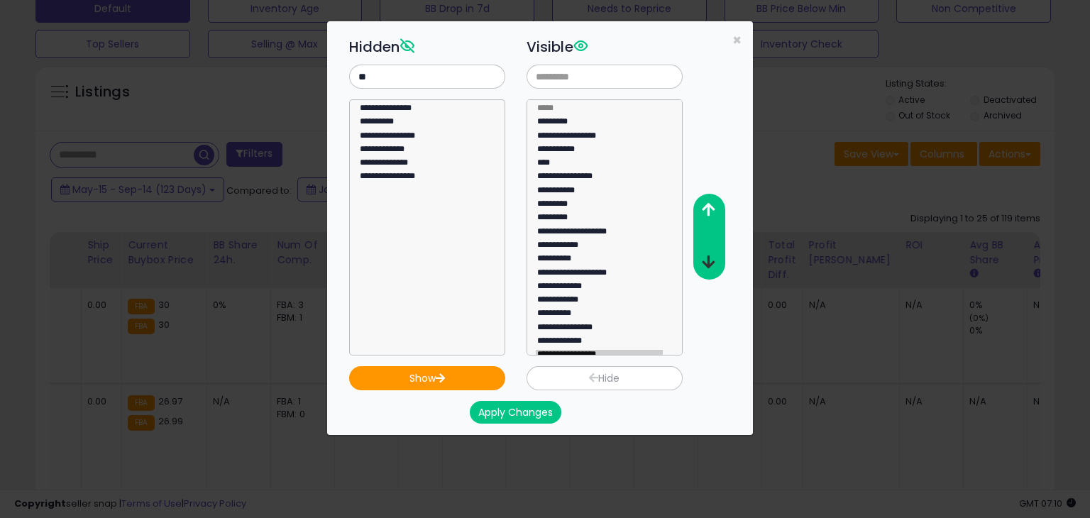
click at [704, 259] on icon "button" at bounding box center [708, 262] width 13 height 15
click at [498, 415] on button "Apply Changes" at bounding box center [516, 412] width 92 height 23
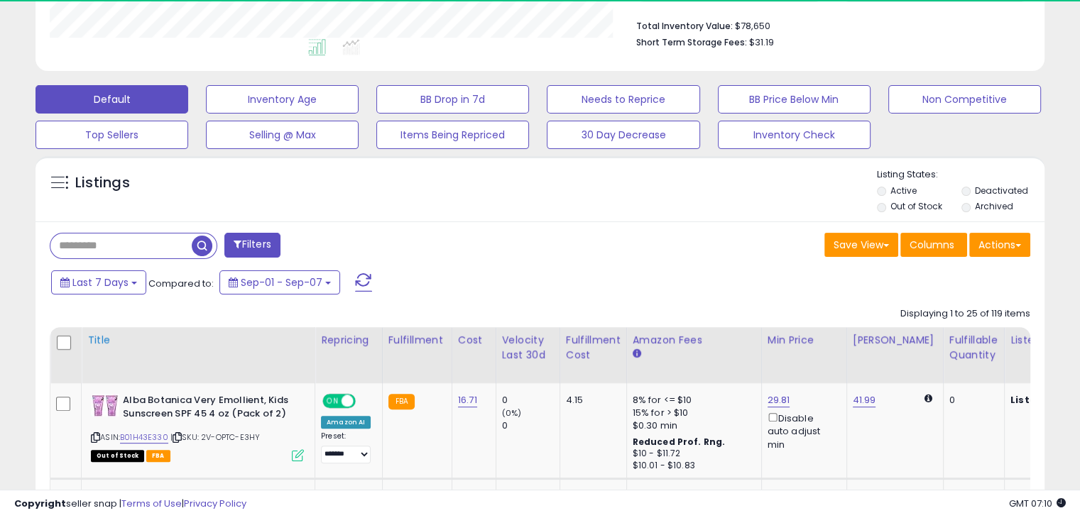
scroll to position [290, 584]
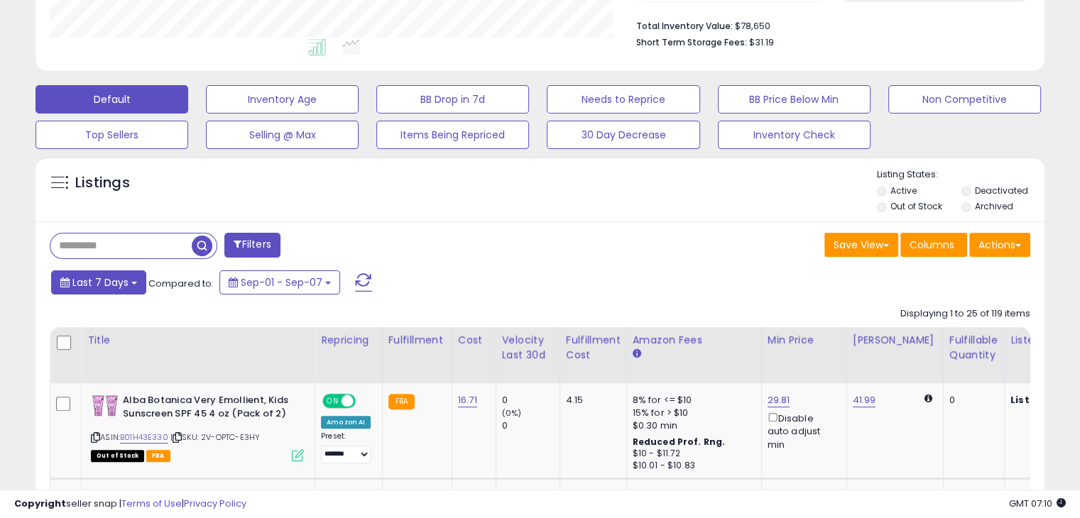
click at [130, 285] on button "Last 7 Days" at bounding box center [98, 282] width 95 height 24
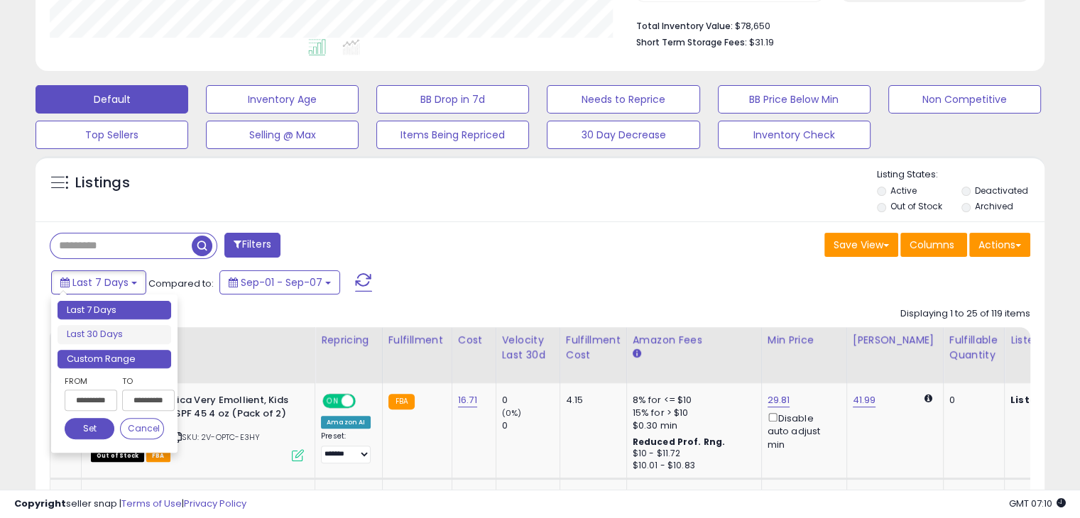
click at [109, 356] on li "Custom Range" at bounding box center [114, 359] width 114 height 19
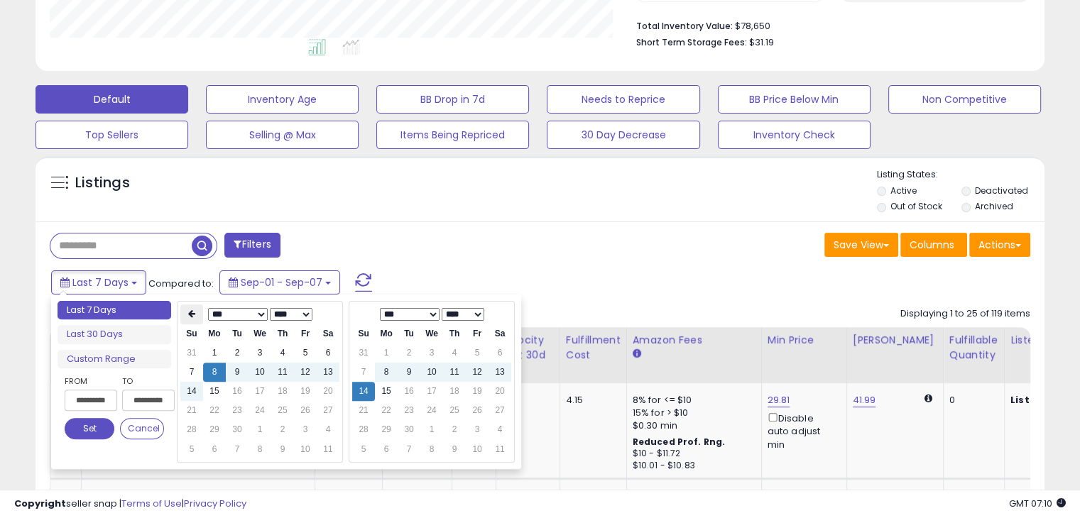
click at [190, 312] on icon at bounding box center [191, 314] width 7 height 9
click at [196, 317] on th at bounding box center [191, 315] width 23 height 20
click at [283, 390] on td "15" at bounding box center [282, 391] width 23 height 19
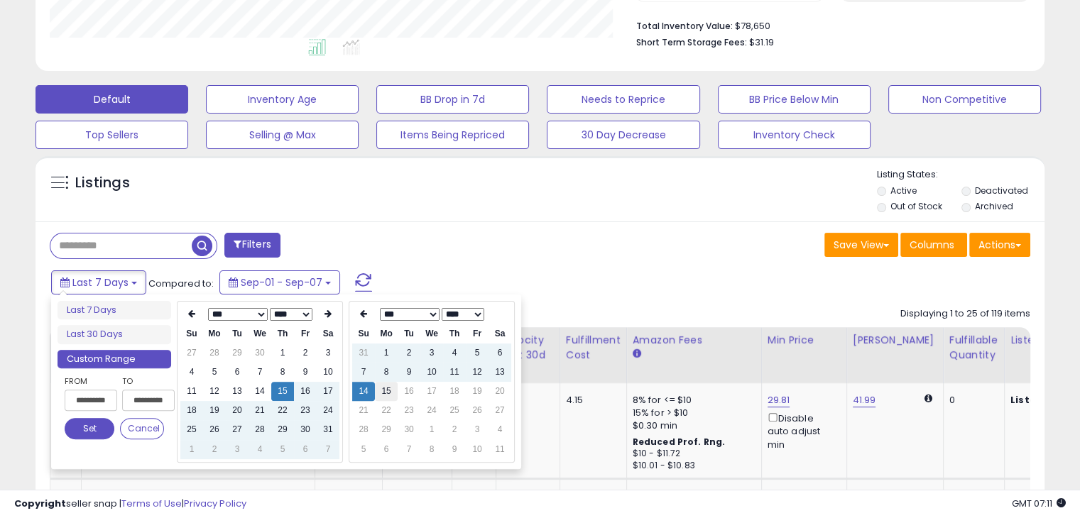
type input "**********"
click at [363, 394] on td "14" at bounding box center [363, 391] width 23 height 19
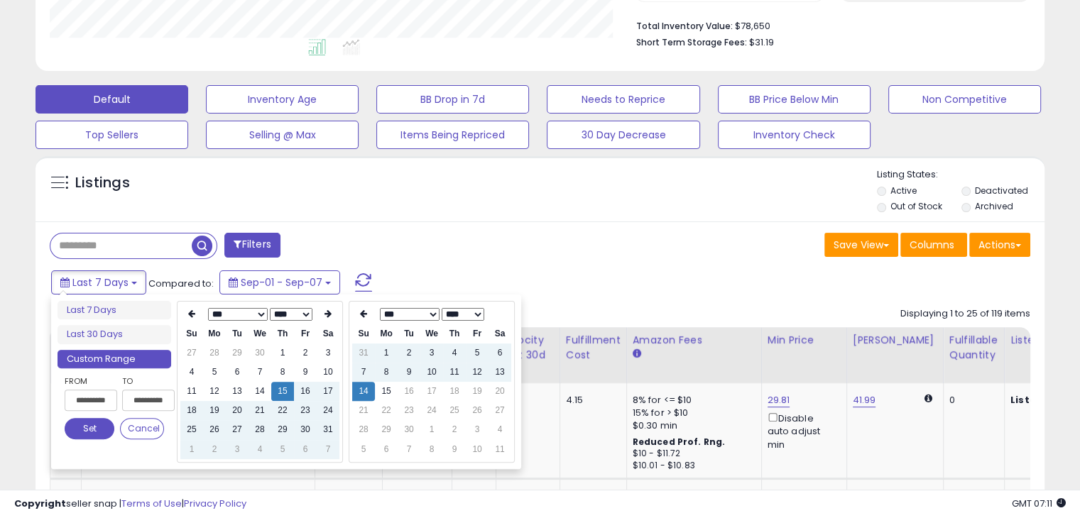
type input "**********"
click at [380, 393] on td "15" at bounding box center [386, 391] width 23 height 19
type input "**********"
click at [363, 393] on td "14" at bounding box center [363, 391] width 23 height 19
type input "**********"
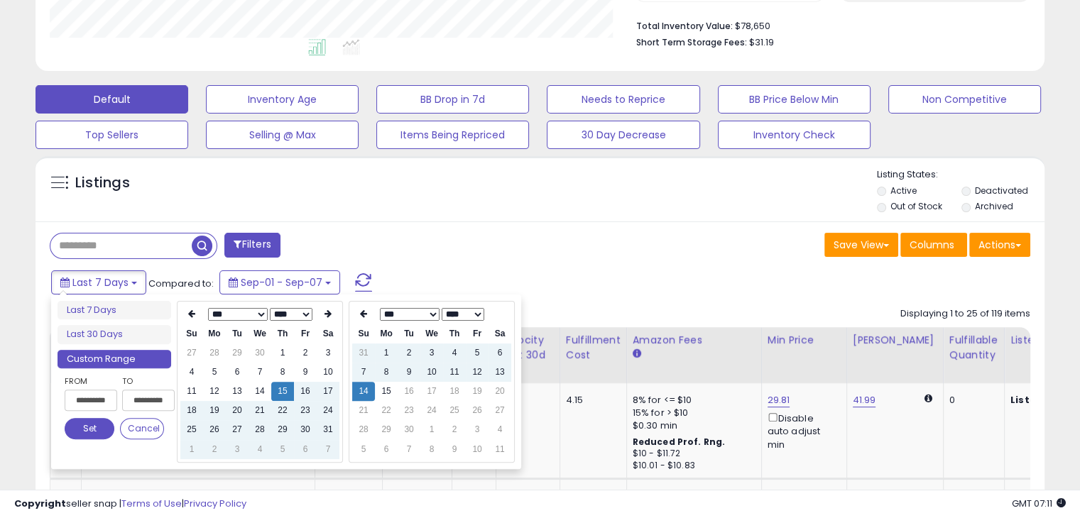
click at [102, 429] on button "Set" at bounding box center [90, 428] width 50 height 21
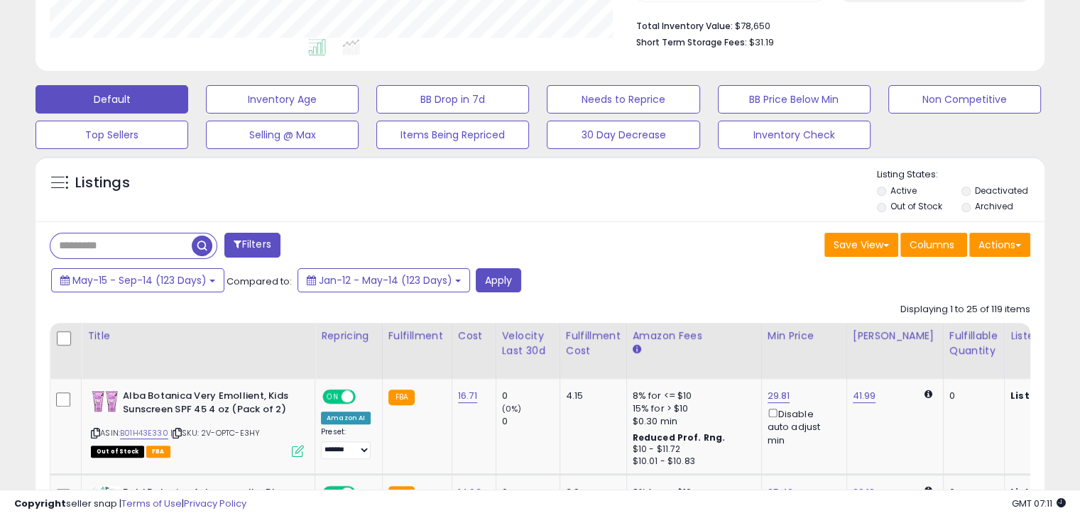
click at [601, 270] on div "May-15 - Sep-14 (123 Days) Compared to: Jan-12 - May-14 (123 Days) Apply" at bounding box center [415, 282] width 735 height 28
click at [603, 270] on div "May-15 - Sep-14 (123 Days) Compared to: Jan-12 - May-14 (123 Days) Apply" at bounding box center [415, 282] width 735 height 28
click at [629, 270] on div "May-15 - Sep-14 (123 Days) Compared to: Jan-12 - May-14 (123 Days) Apply" at bounding box center [415, 282] width 735 height 28
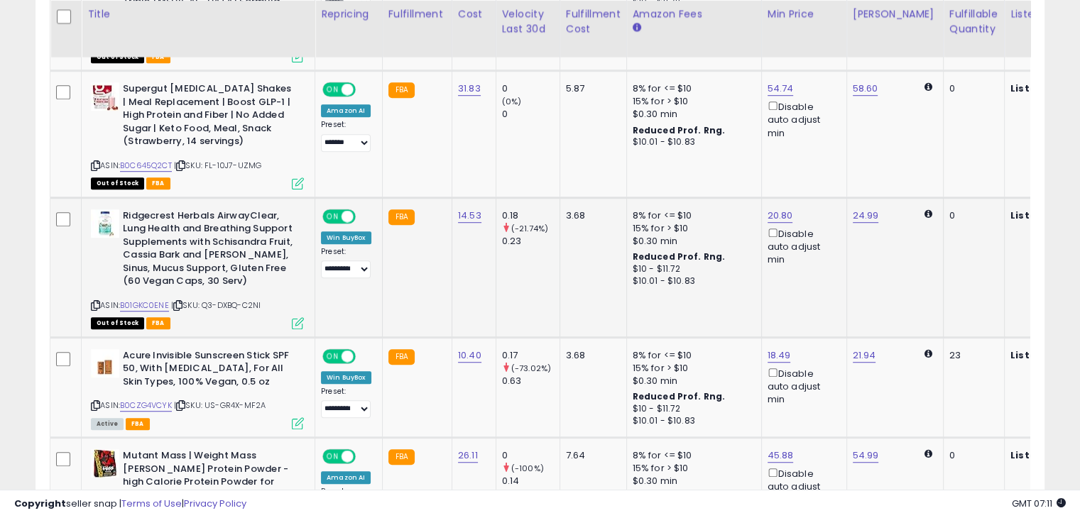
scroll to position [453, 0]
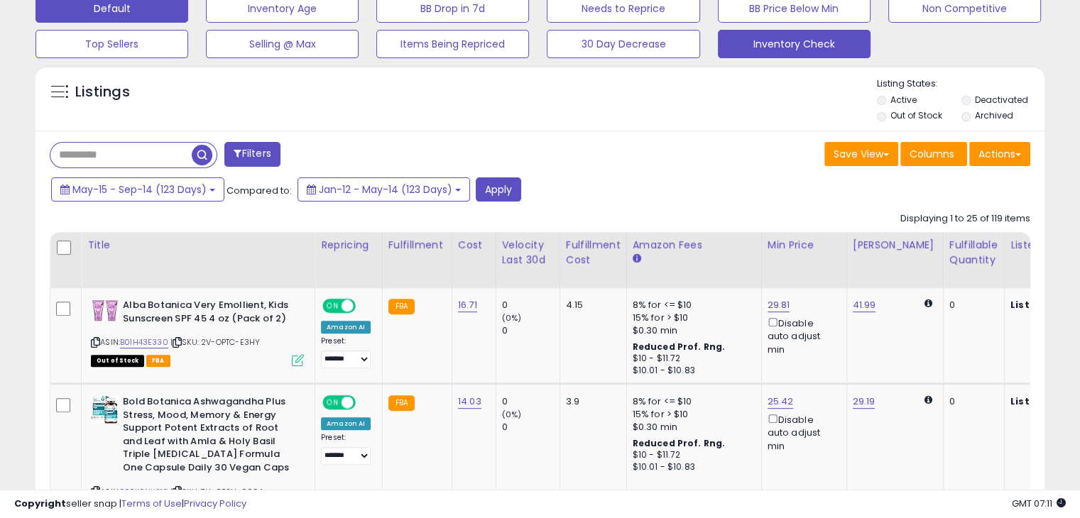
click at [777, 47] on button "Inventory Check" at bounding box center [794, 44] width 153 height 28
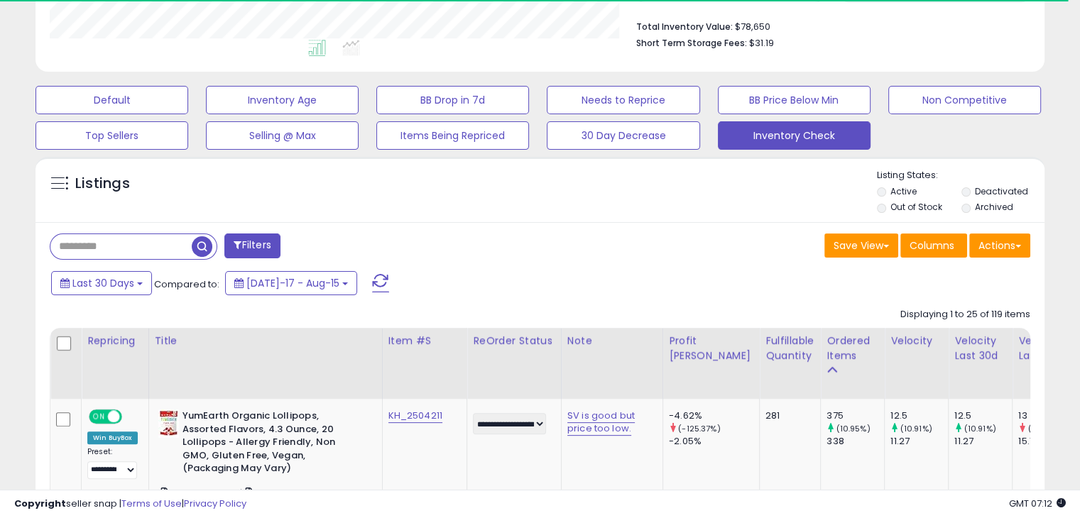
scroll to position [709578, 709285]
drag, startPoint x: 119, startPoint y: 279, endPoint x: 108, endPoint y: 287, distance: 14.2
click at [119, 280] on span "Last 30 Days" at bounding box center [103, 283] width 62 height 14
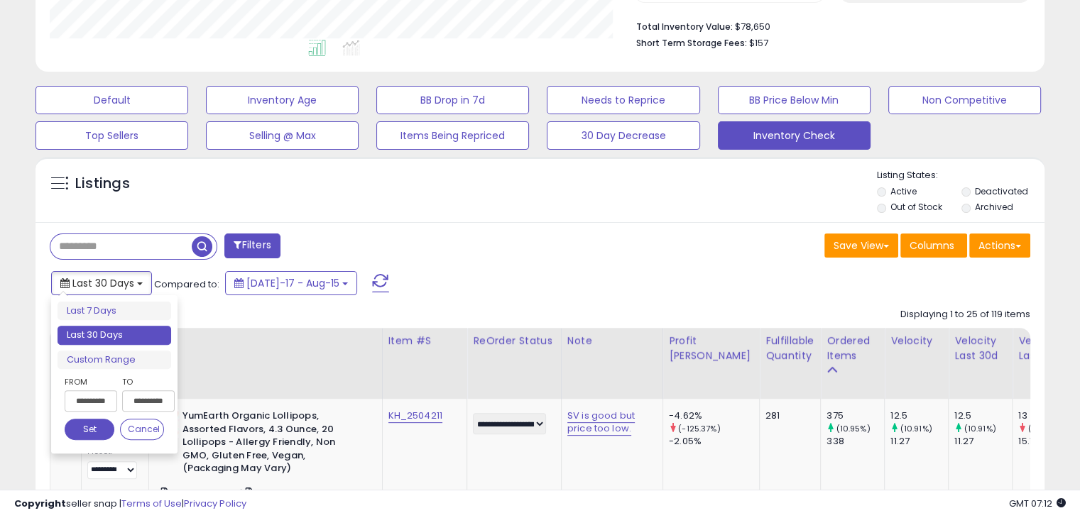
scroll to position [290, 584]
click at [77, 396] on input "**********" at bounding box center [91, 400] width 53 height 21
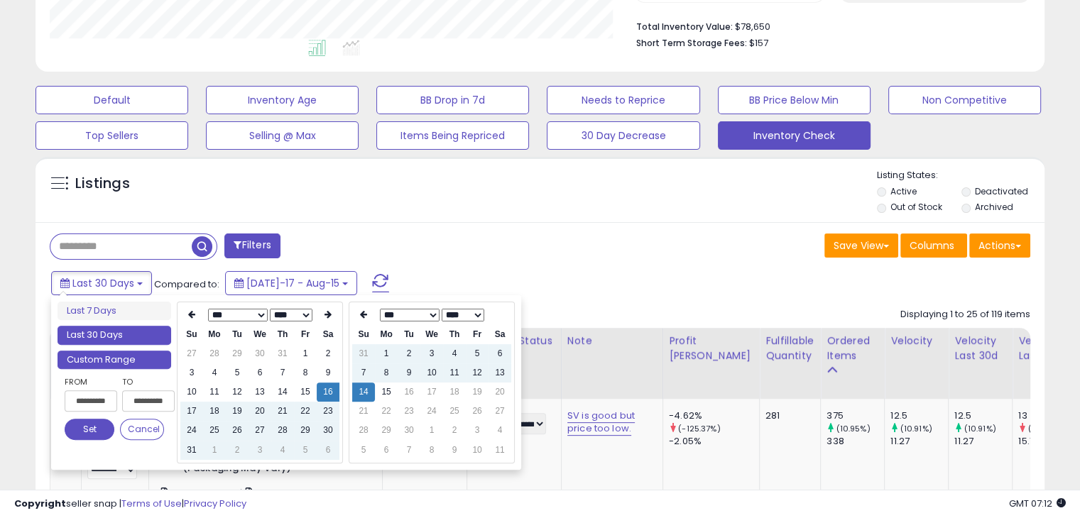
click at [99, 353] on li "Custom Range" at bounding box center [114, 360] width 114 height 19
click at [105, 355] on li "Custom Range" at bounding box center [114, 360] width 114 height 19
click at [146, 365] on li "Custom Range" at bounding box center [114, 360] width 114 height 19
click at [190, 309] on th at bounding box center [191, 315] width 23 height 20
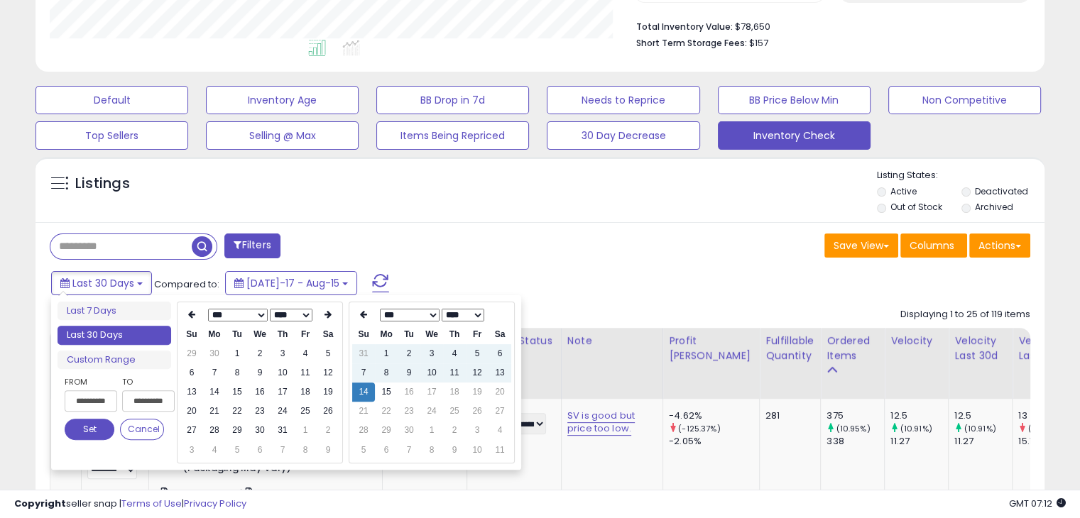
click at [190, 309] on th at bounding box center [191, 315] width 23 height 20
click at [113, 356] on li "Custom Range" at bounding box center [114, 360] width 114 height 19
click at [112, 358] on li "Custom Range" at bounding box center [114, 360] width 114 height 19
click at [112, 359] on li "Custom Range" at bounding box center [114, 360] width 114 height 19
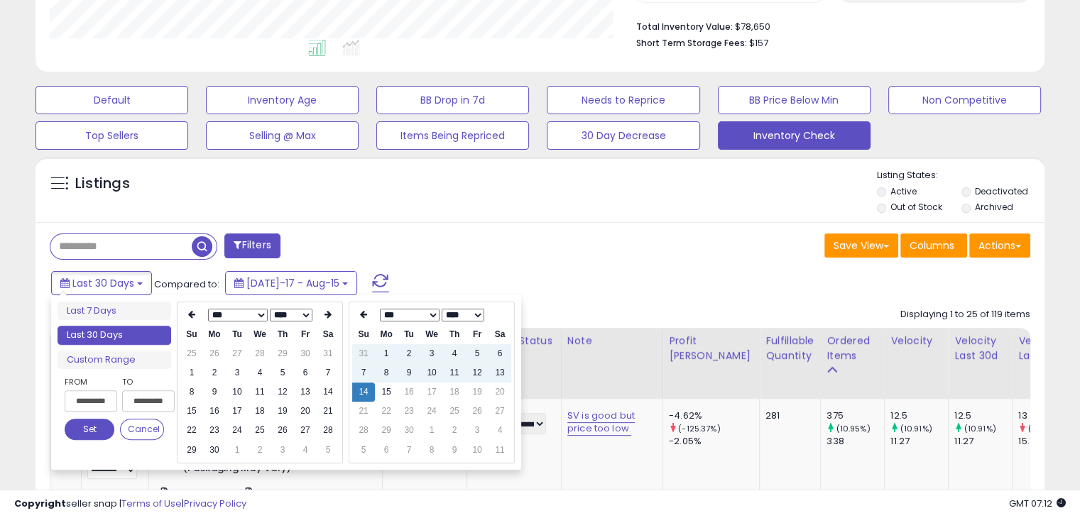
click at [90, 403] on input "**********" at bounding box center [91, 400] width 53 height 21
click at [186, 316] on th at bounding box center [191, 315] width 23 height 20
click at [189, 410] on td "15" at bounding box center [191, 411] width 23 height 19
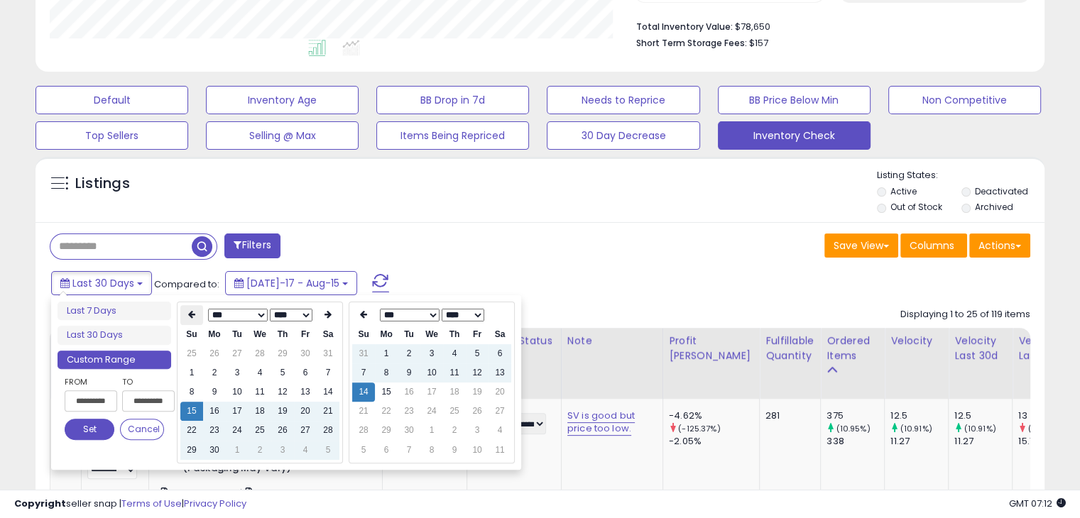
click at [187, 313] on th at bounding box center [191, 315] width 23 height 20
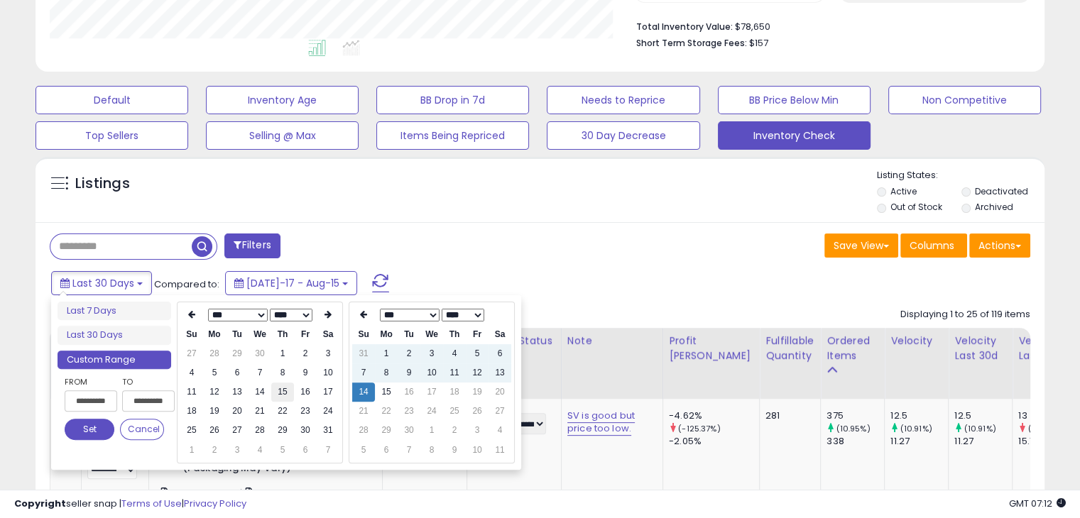
click at [287, 393] on td "15" at bounding box center [282, 392] width 23 height 19
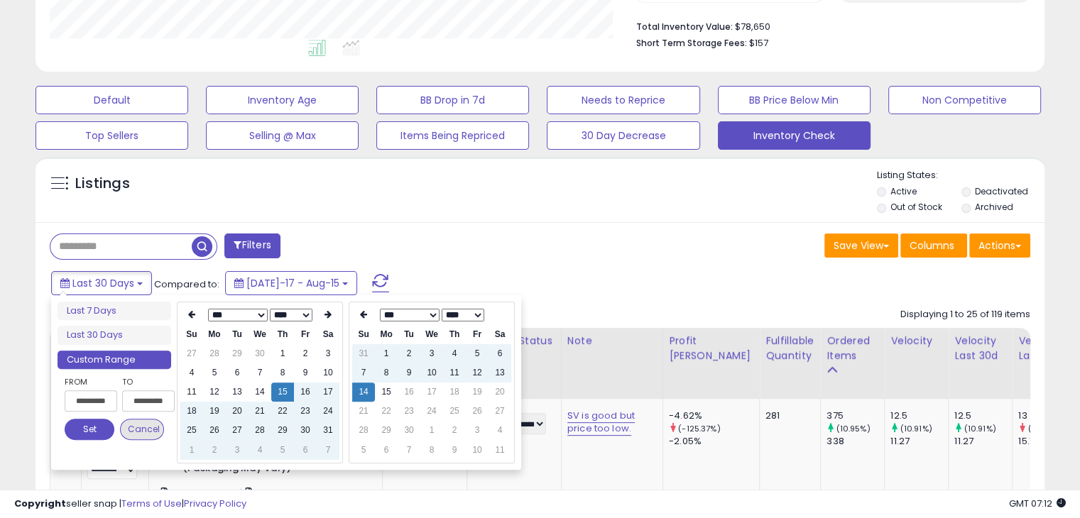
type input "**********"
drag, startPoint x: 84, startPoint y: 429, endPoint x: 97, endPoint y: 425, distance: 14.1
click at [84, 429] on button "Set" at bounding box center [90, 429] width 50 height 21
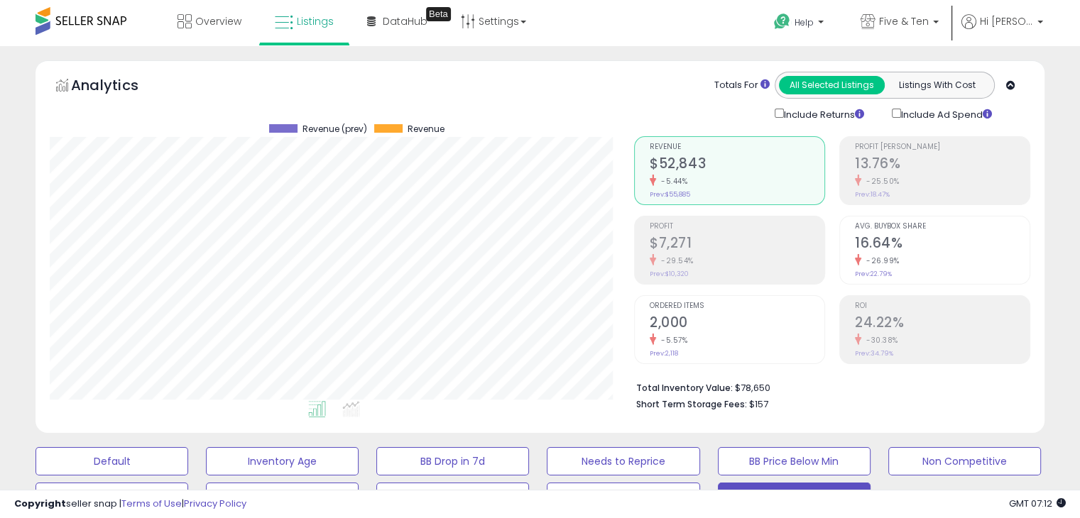
scroll to position [453, 0]
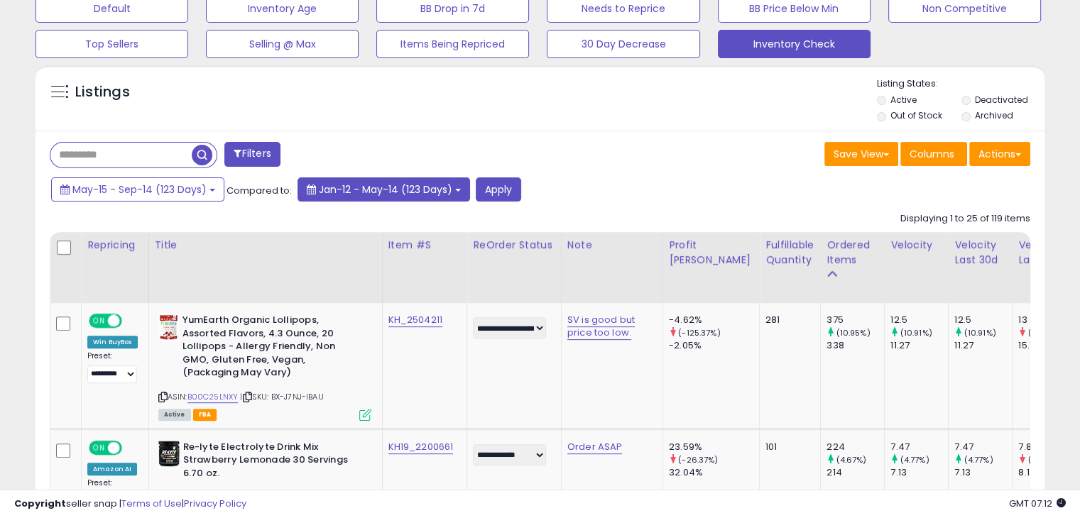
click at [356, 187] on span "Jan-12 - May-14 (123 Days)" at bounding box center [385, 189] width 133 height 14
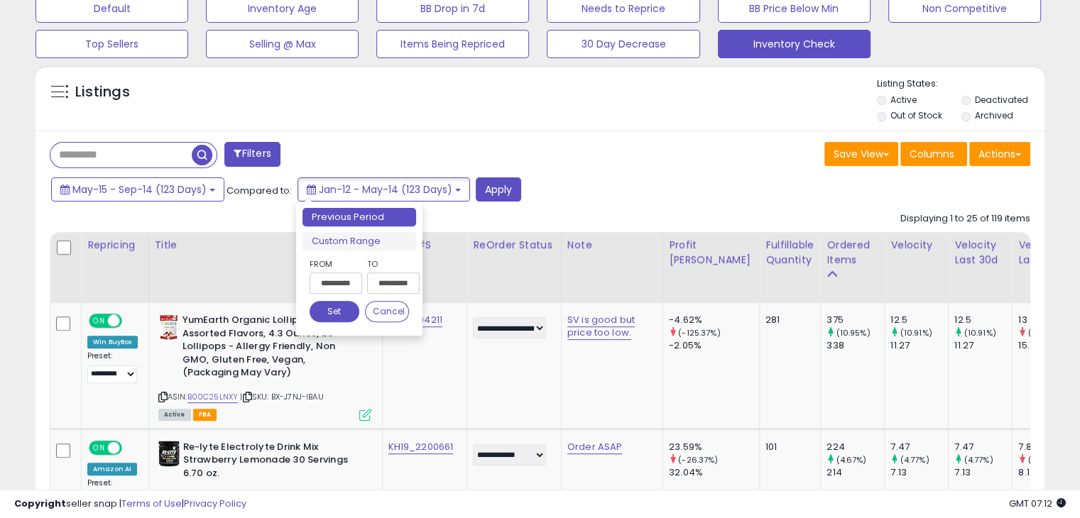
click at [324, 282] on input "**********" at bounding box center [336, 283] width 53 height 21
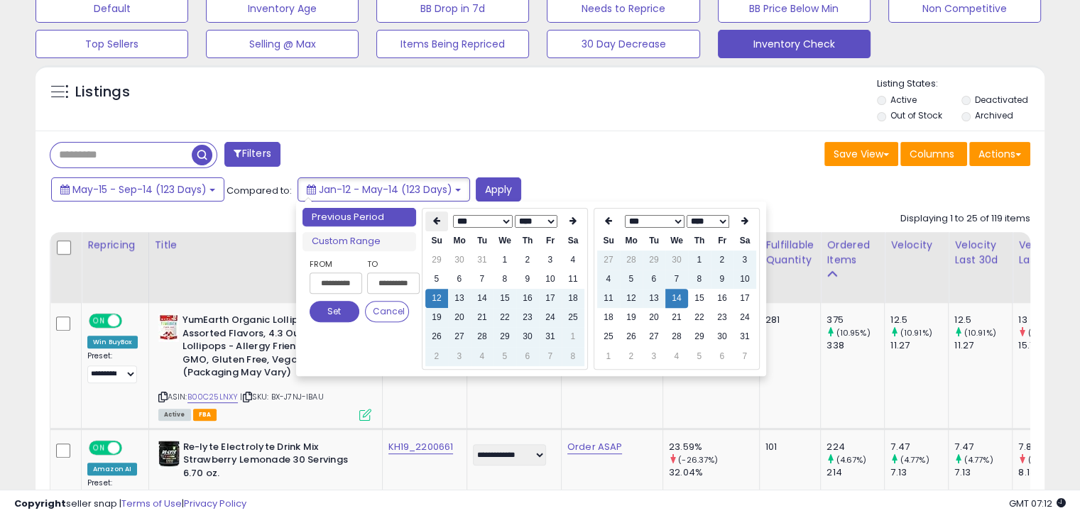
click at [439, 219] on icon at bounding box center [436, 221] width 7 height 9
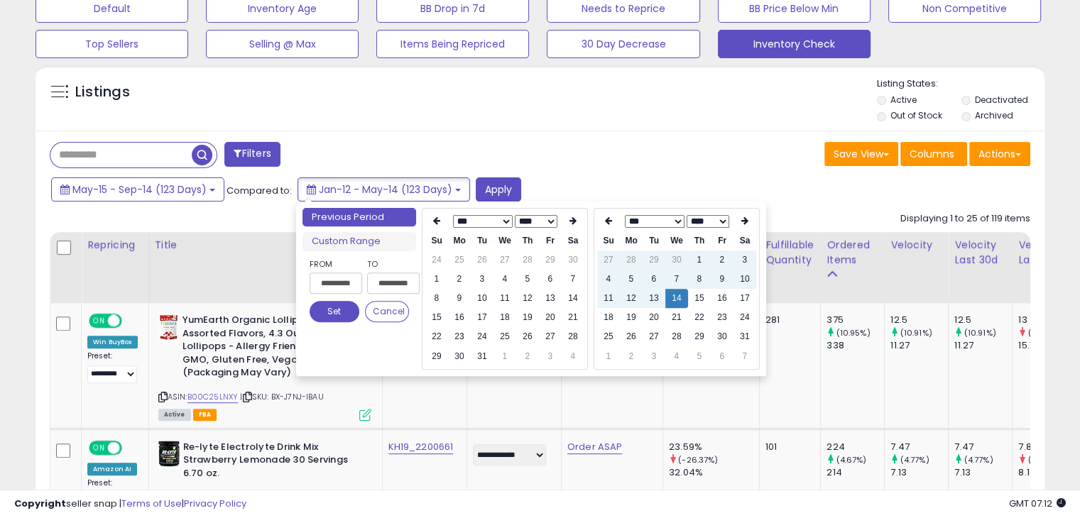
click at [439, 219] on icon at bounding box center [436, 221] width 7 height 9
click at [576, 219] on th at bounding box center [573, 222] width 23 height 20
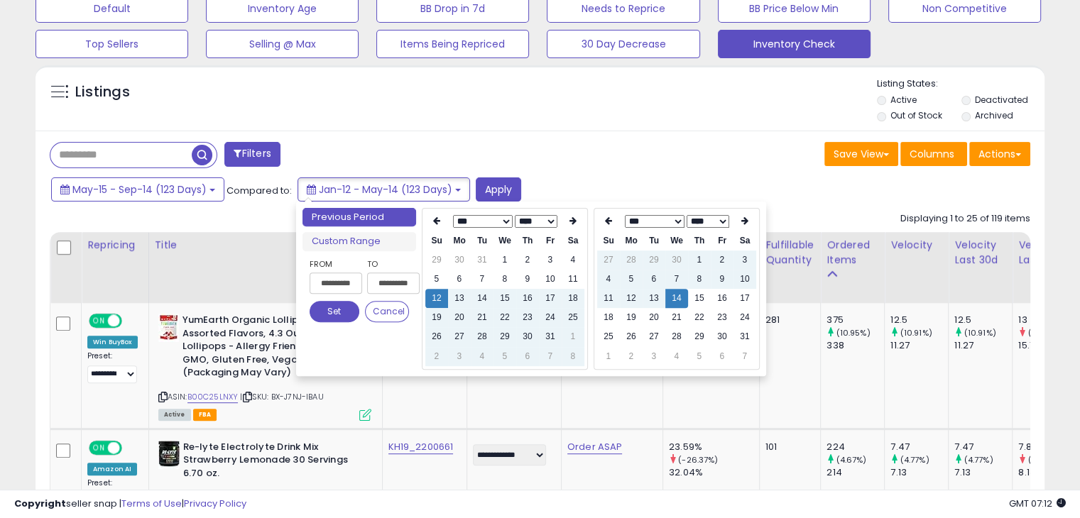
click at [576, 219] on th at bounding box center [573, 222] width 23 height 20
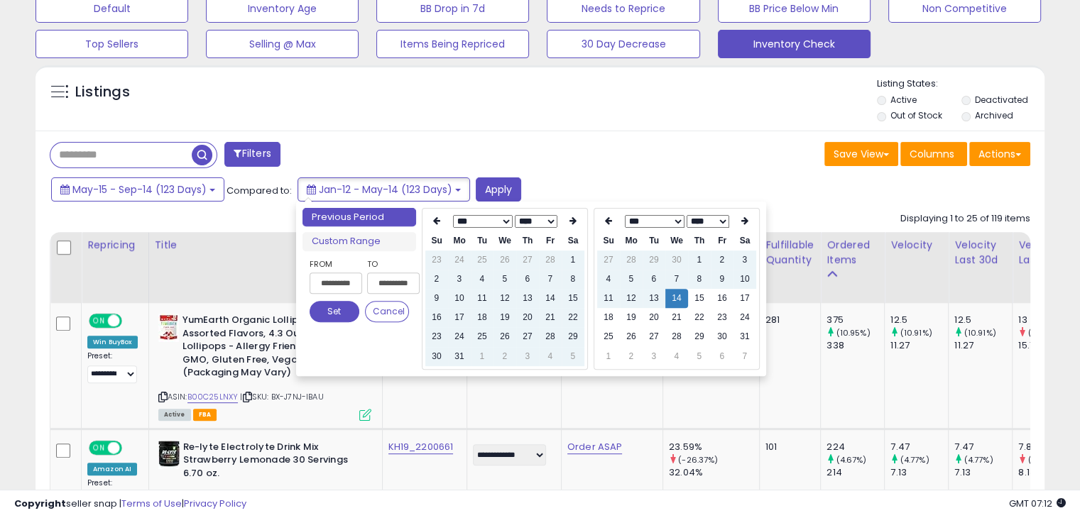
click at [576, 219] on th at bounding box center [573, 222] width 23 height 20
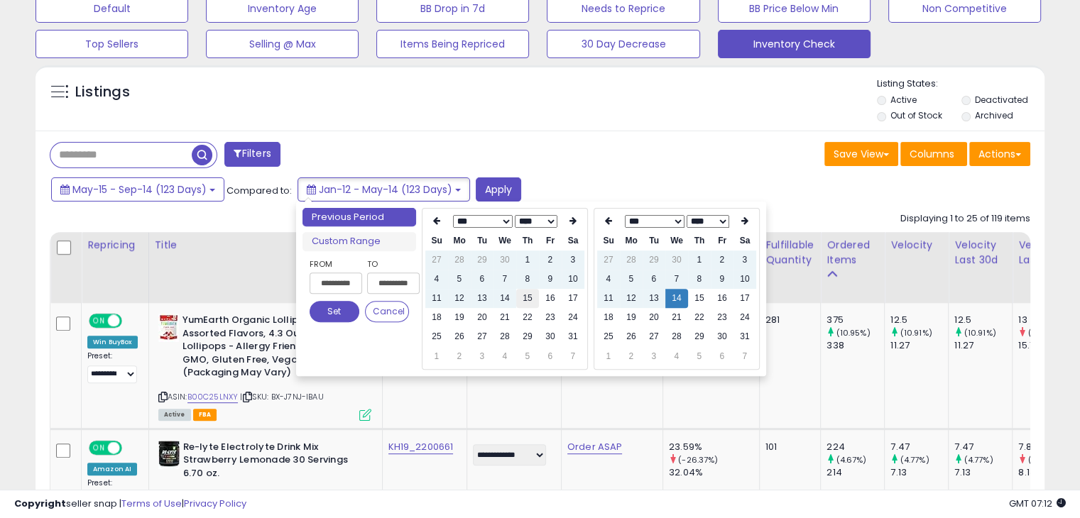
type input "**********"
click at [523, 294] on td "15" at bounding box center [527, 298] width 23 height 19
type input "**********"
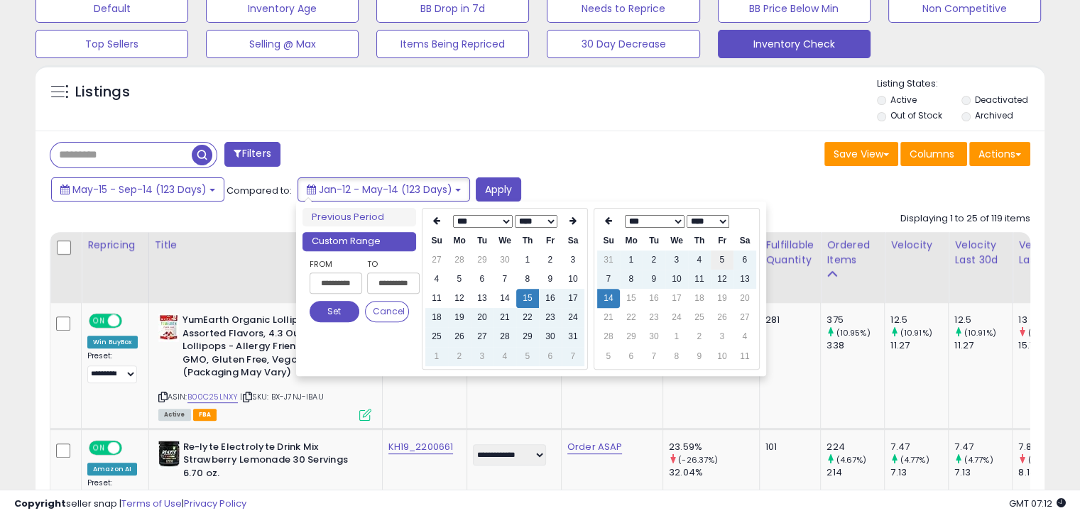
type input "**********"
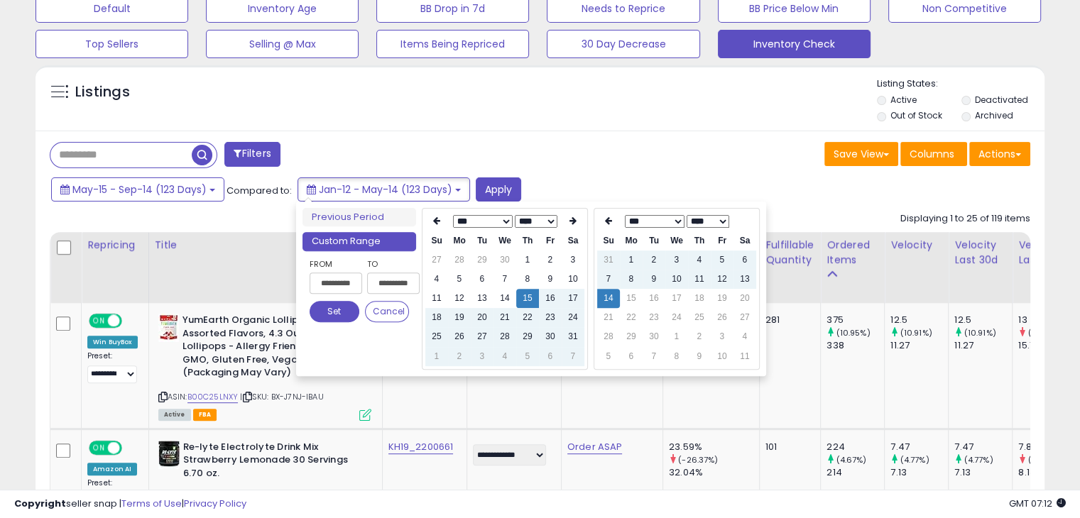
click at [331, 307] on button "Set" at bounding box center [335, 311] width 50 height 21
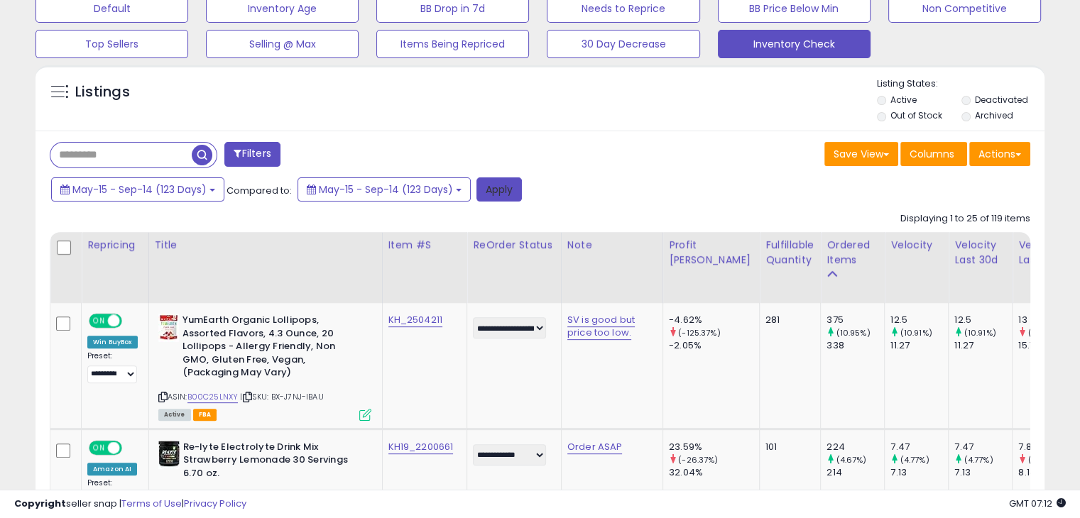
click at [514, 186] on button "Apply" at bounding box center [498, 189] width 45 height 24
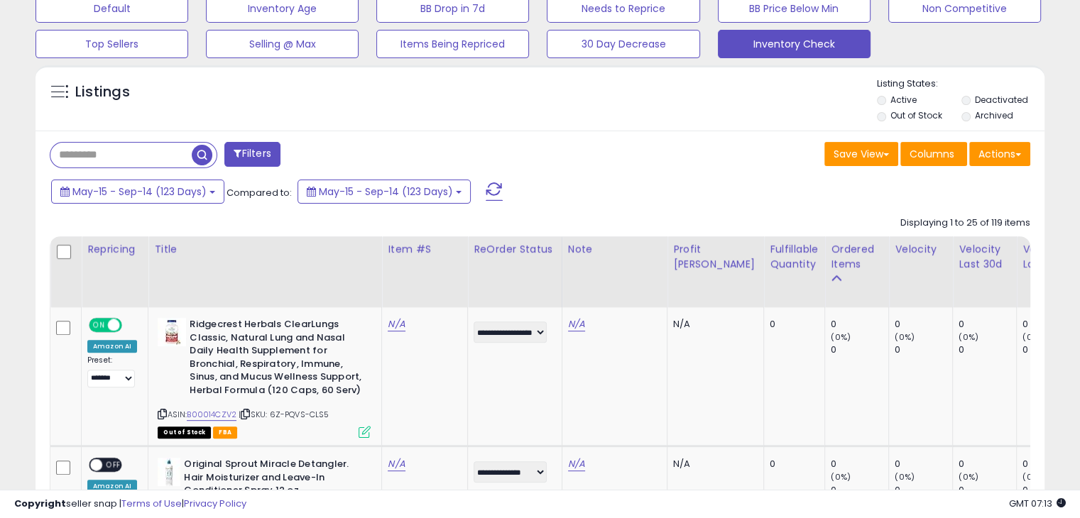
scroll to position [0, 0]
click at [1019, 157] on button "Actions" at bounding box center [999, 154] width 61 height 24
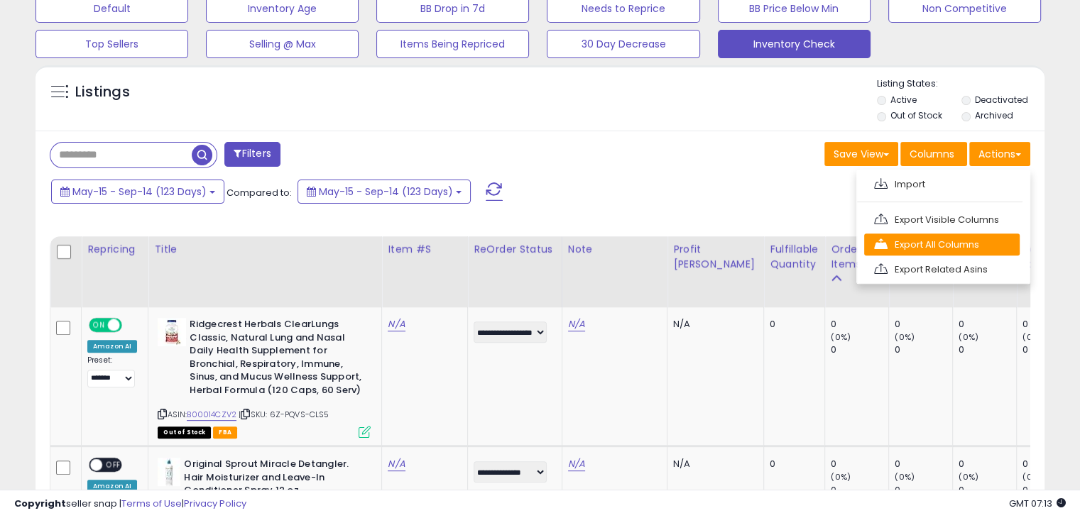
click at [954, 250] on link "Export All Columns" at bounding box center [941, 245] width 155 height 22
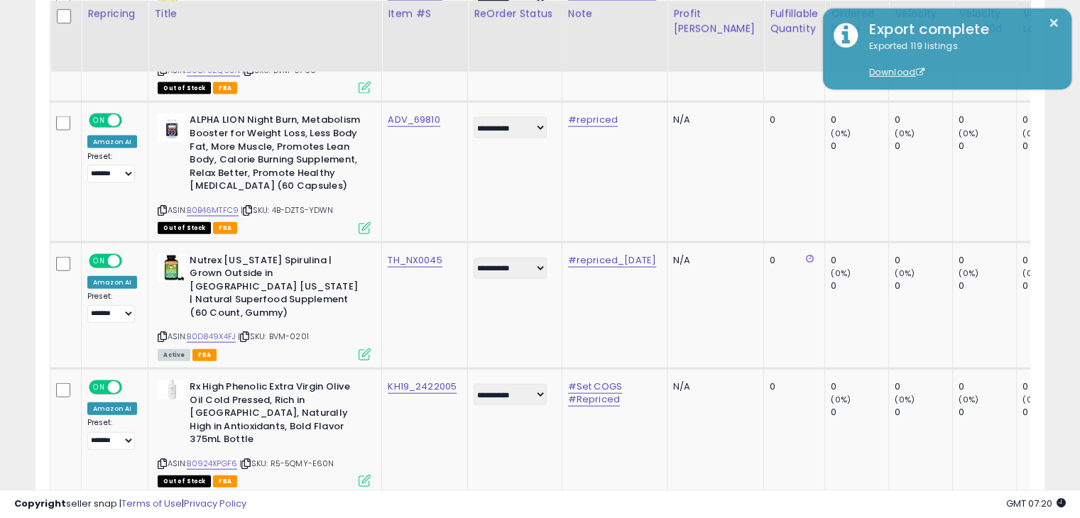
scroll to position [3487, 0]
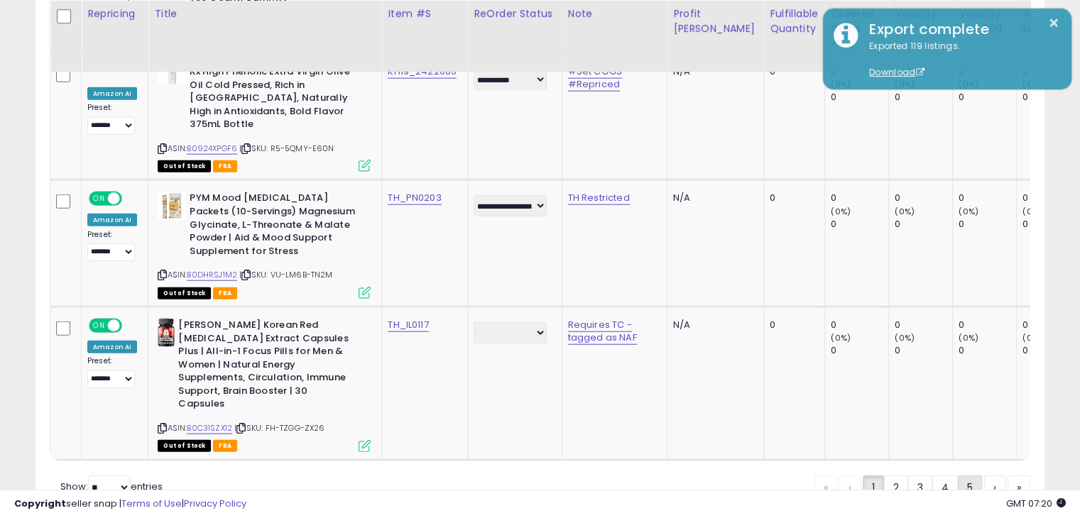
click at [958, 476] on link "5" at bounding box center [970, 488] width 24 height 24
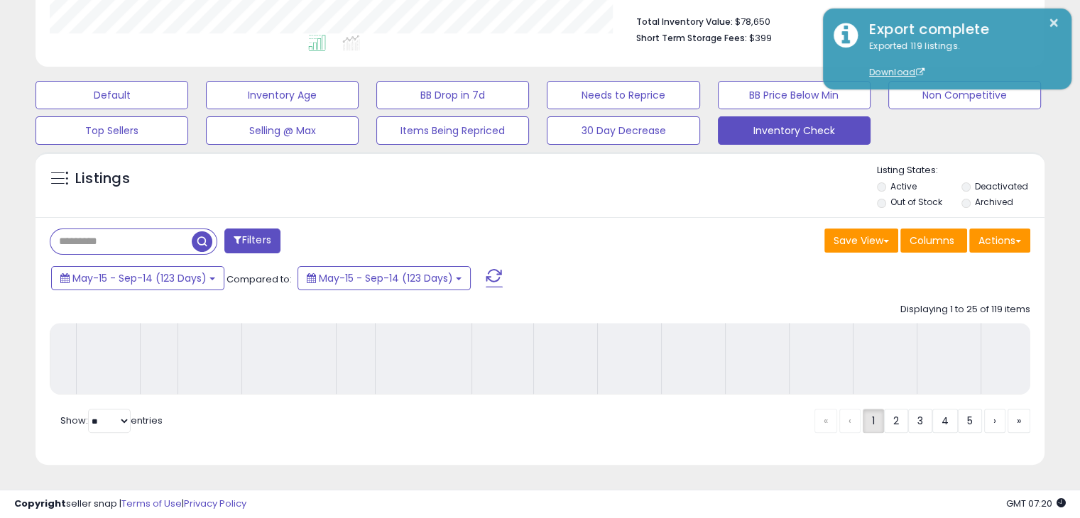
scroll to position [376, 0]
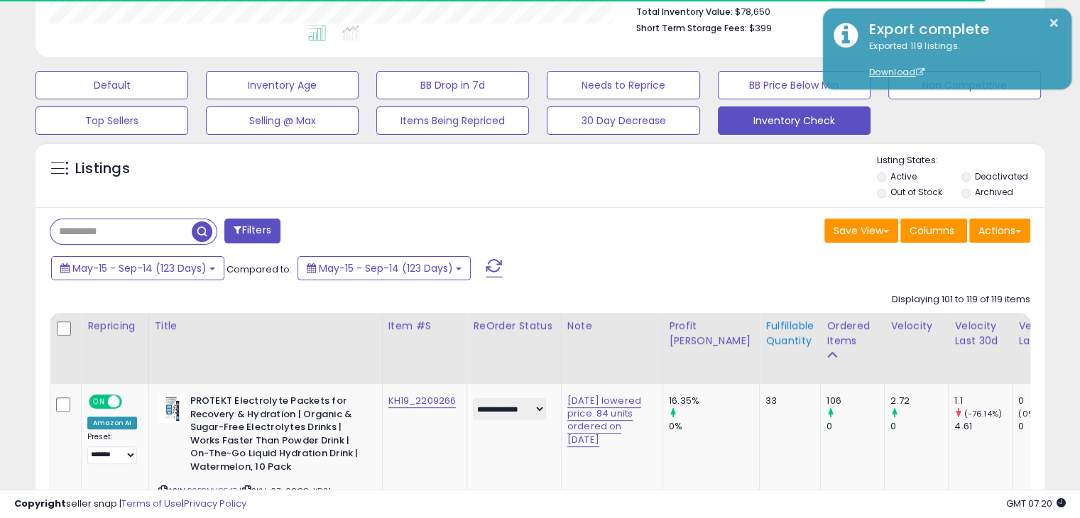
click at [765, 325] on div "Fulfillable Quantity" at bounding box center [789, 334] width 49 height 30
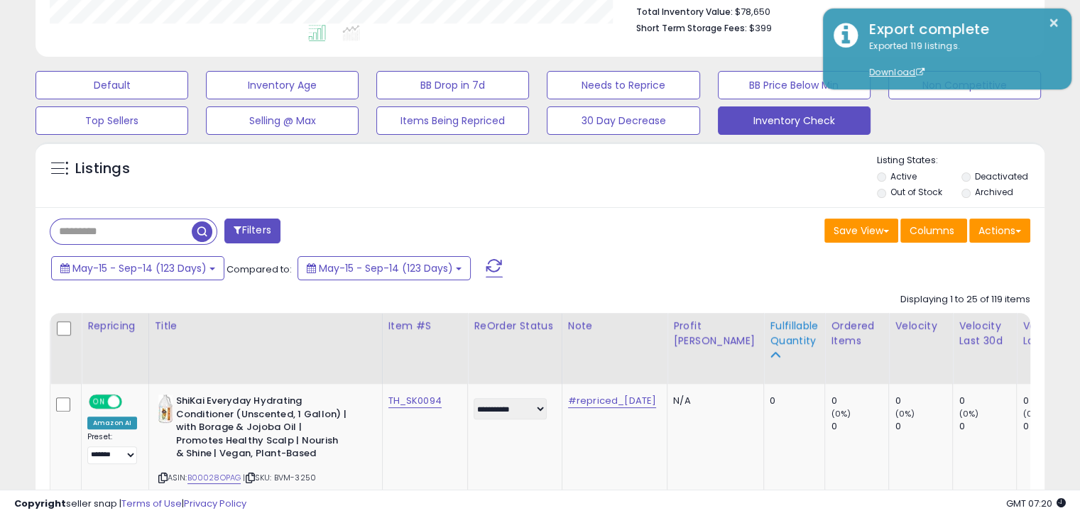
click at [769, 324] on div "Fulfillable Quantity" at bounding box center [793, 334] width 49 height 30
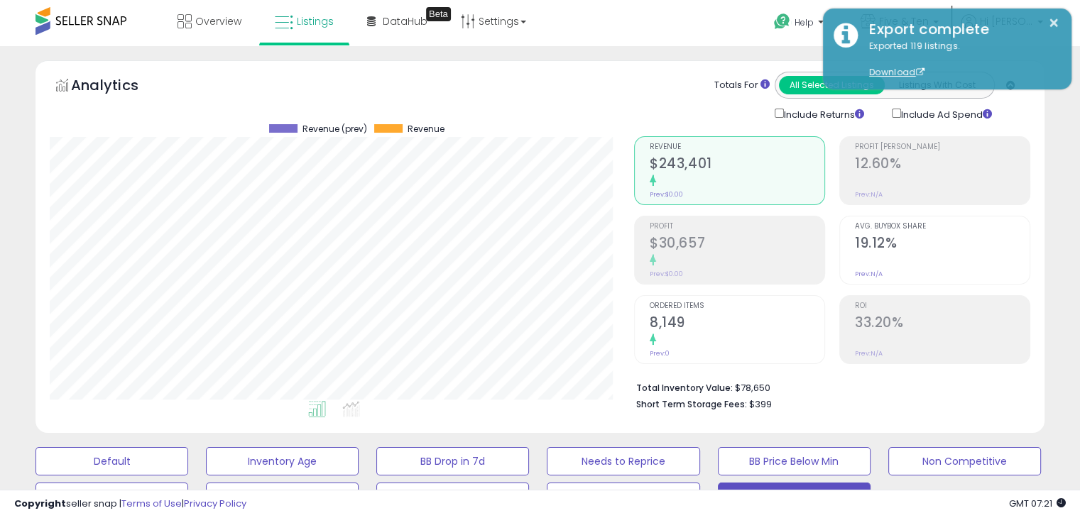
scroll to position [453, 0]
